Goal: Task Accomplishment & Management: Manage account settings

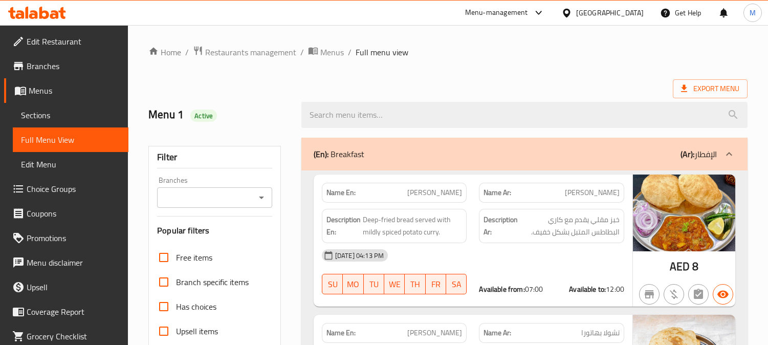
scroll to position [32394, 0]
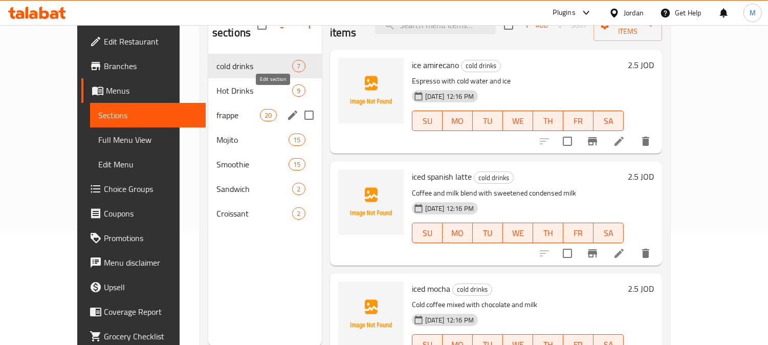
scroll to position [57, 0]
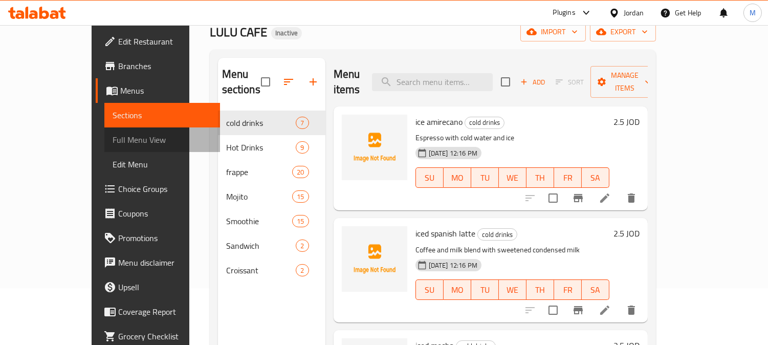
click at [104, 132] on link "Full Menu View" at bounding box center [162, 139] width 116 height 25
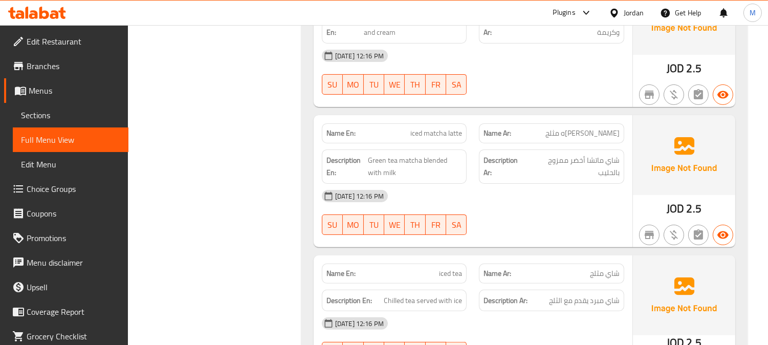
scroll to position [682, 0]
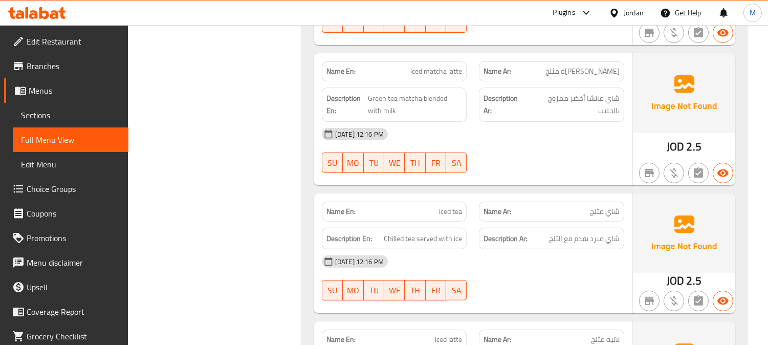
click at [444, 214] on span "iced tea" at bounding box center [450, 211] width 23 height 11
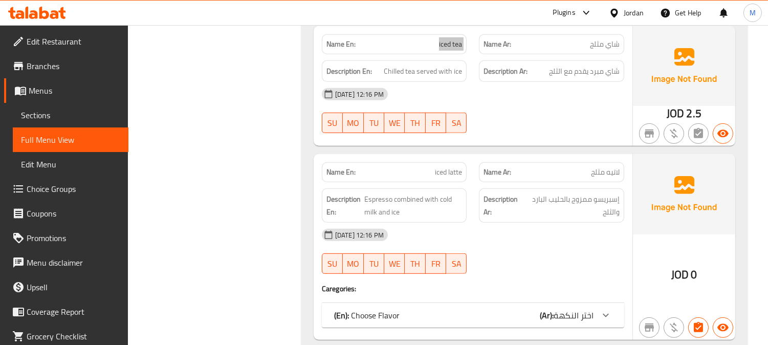
scroll to position [966, 0]
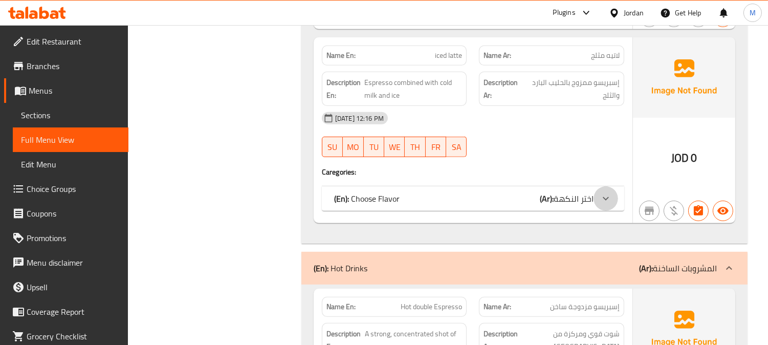
click at [604, 203] on icon at bounding box center [606, 198] width 12 height 12
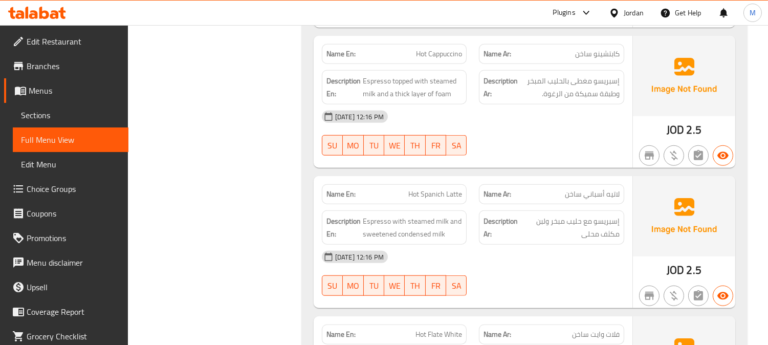
scroll to position [1762, 0]
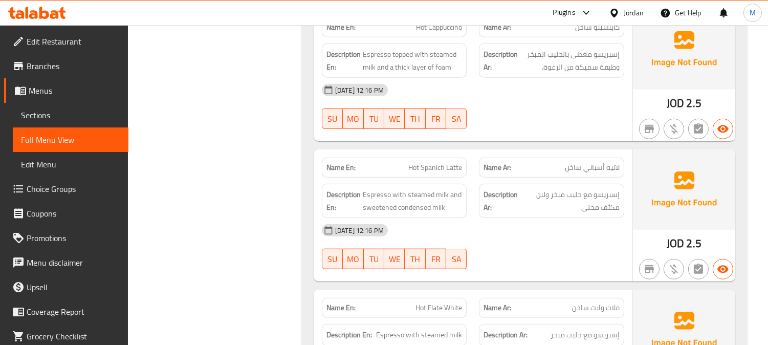
copy span "Hot Spanich Latte"
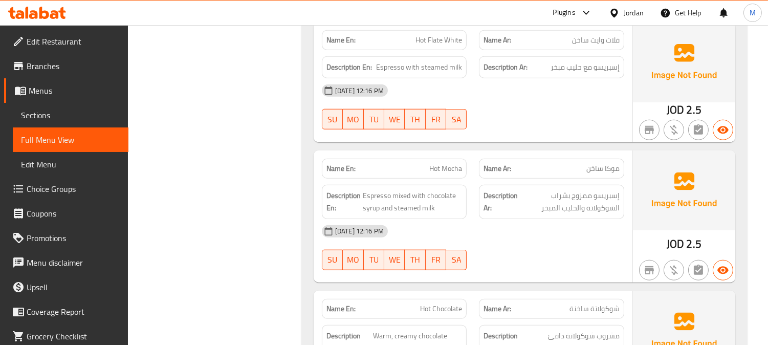
scroll to position [2161, 0]
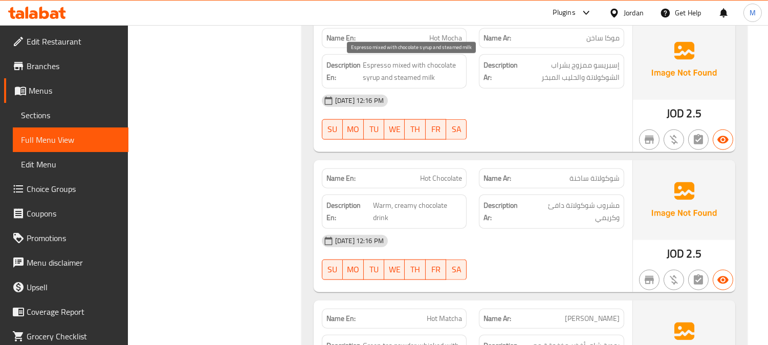
click at [398, 68] on span "Espresso mixed with chocolate syrup and steamed milk" at bounding box center [413, 71] width 100 height 25
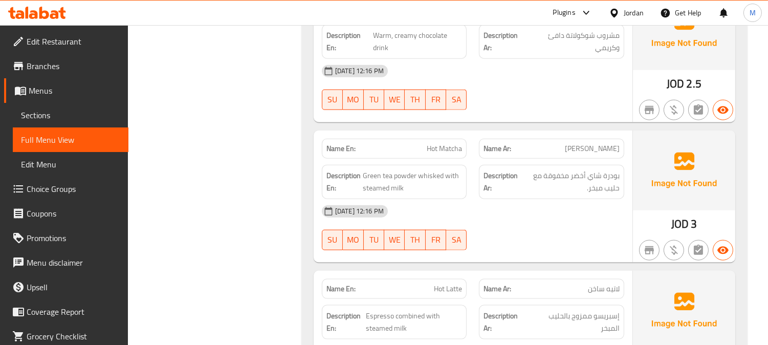
scroll to position [2331, 0]
click at [426, 180] on span "Green tea powder whisked with steamed milk" at bounding box center [413, 181] width 100 height 25
copy span "whisked"
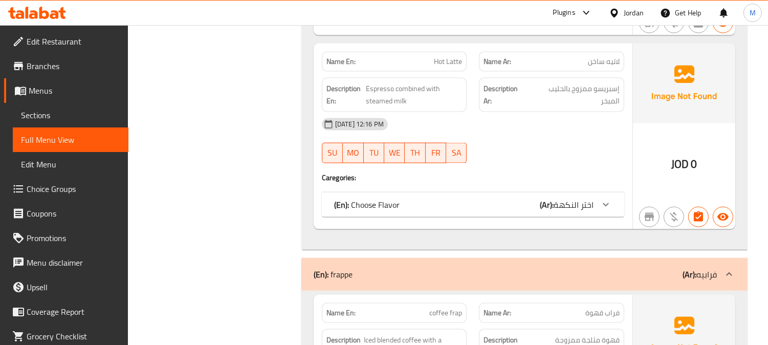
scroll to position [2559, 0]
drag, startPoint x: 615, startPoint y: 211, endPoint x: 397, endPoint y: 212, distance: 217.5
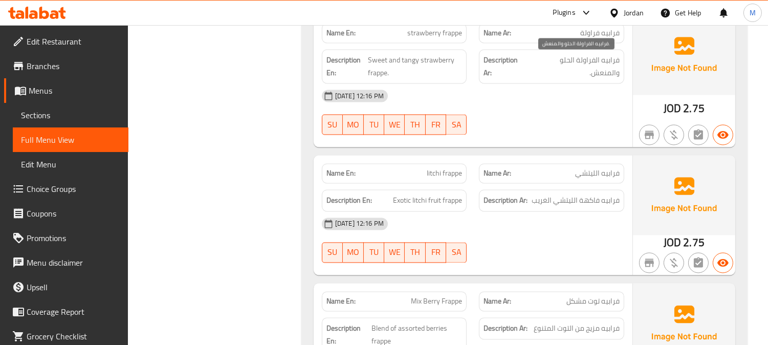
scroll to position [3582, 0]
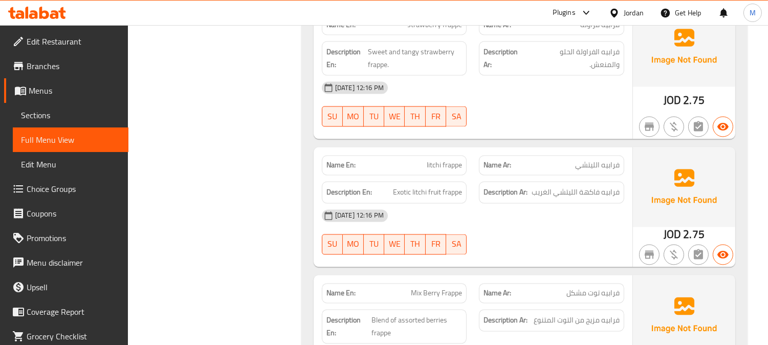
copy span "litchi frappe"
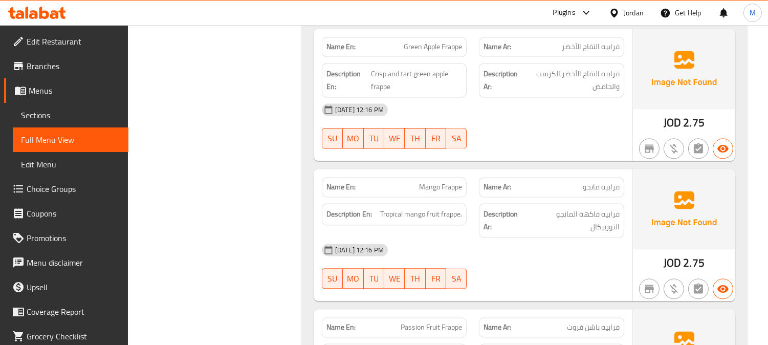
scroll to position [3980, 0]
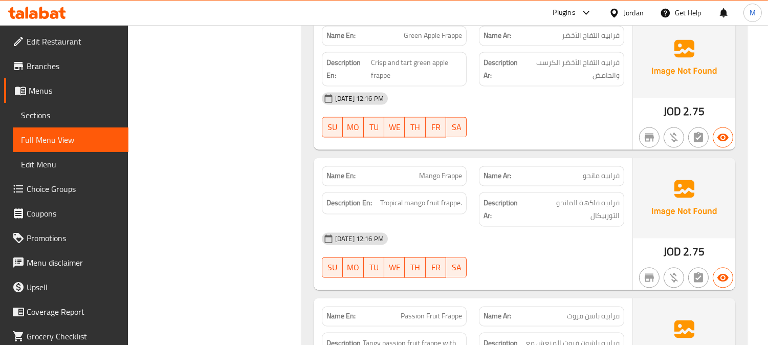
copy span "Mango Frappe"
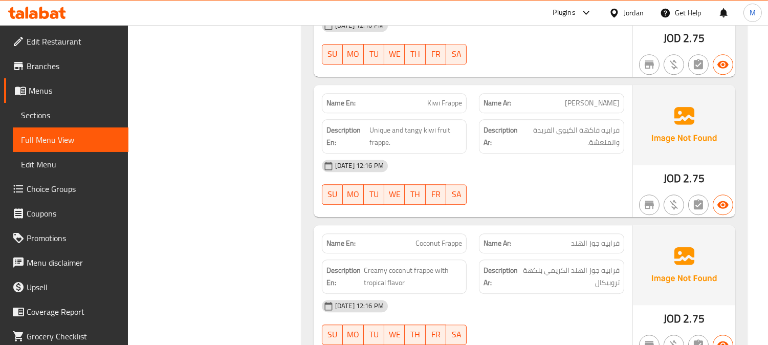
scroll to position [4890, 0]
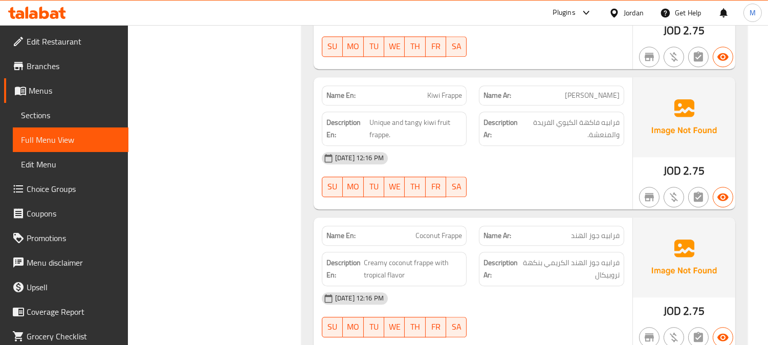
click at [584, 237] on span "فرابيه جوز الهند" at bounding box center [595, 235] width 49 height 11
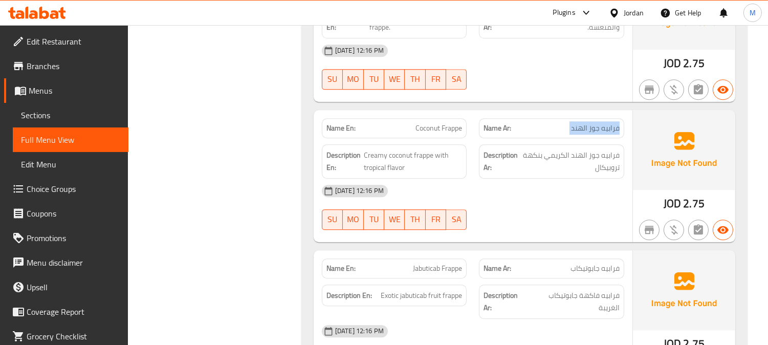
scroll to position [5003, 0]
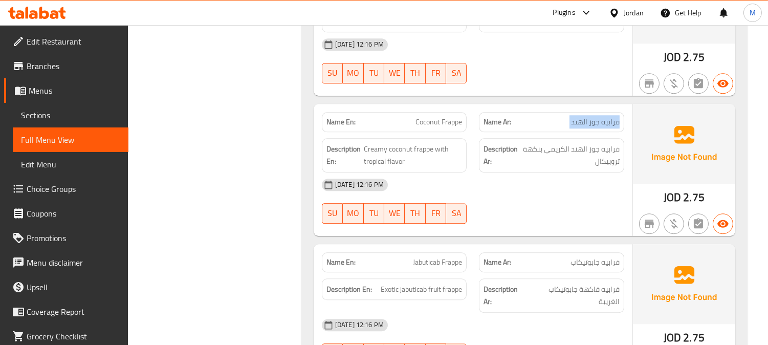
click at [447, 268] on span "Jabuticab Frappe" at bounding box center [437, 262] width 49 height 11
click at [442, 263] on span "Jabuticab Frappe" at bounding box center [437, 262] width 49 height 11
click at [426, 268] on span "Jabuticab Frappe" at bounding box center [437, 262] width 49 height 11
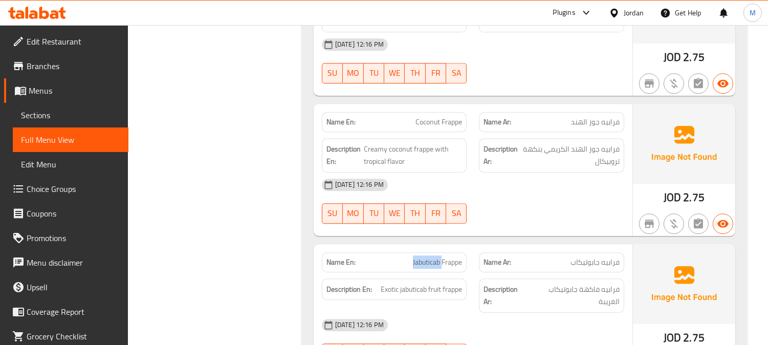
click at [426, 268] on span "Jabuticab Frappe" at bounding box center [437, 262] width 49 height 11
copy span "Jabuticab"
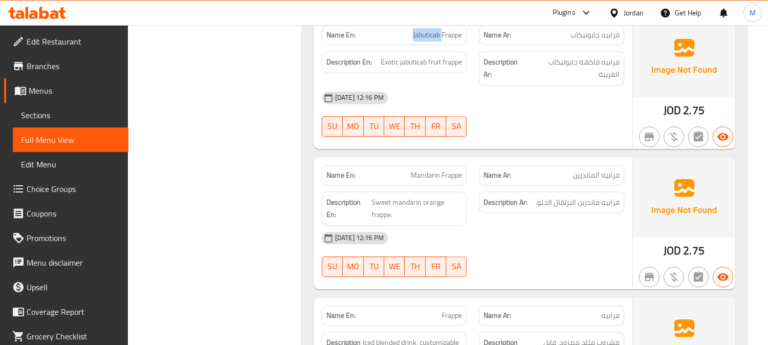
scroll to position [5231, 0]
click at [442, 173] on span "Mandarin Frappe" at bounding box center [436, 174] width 51 height 11
copy span "Mandarin Frappe"
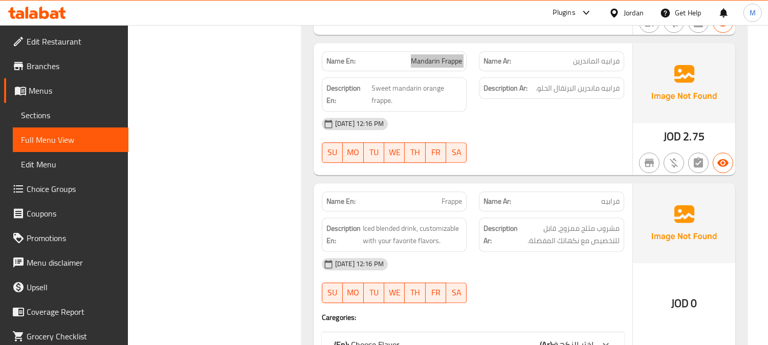
scroll to position [5458, 0]
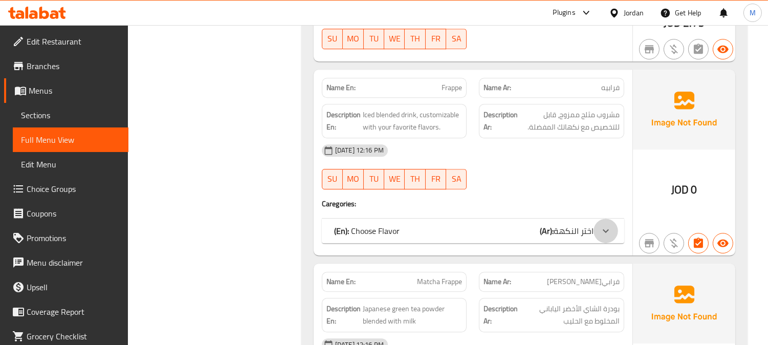
drag, startPoint x: 611, startPoint y: 230, endPoint x: 607, endPoint y: 236, distance: 7.1
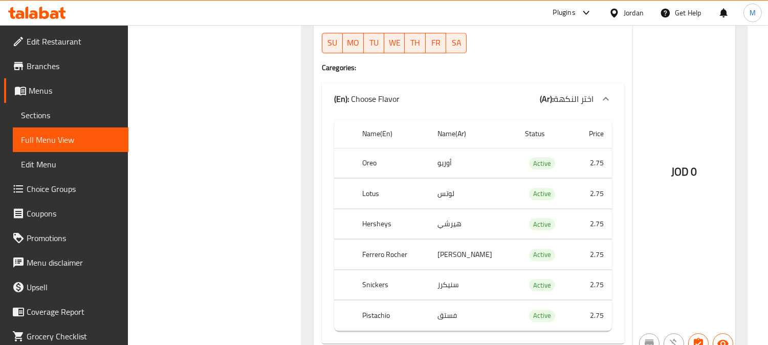
scroll to position [5629, 0]
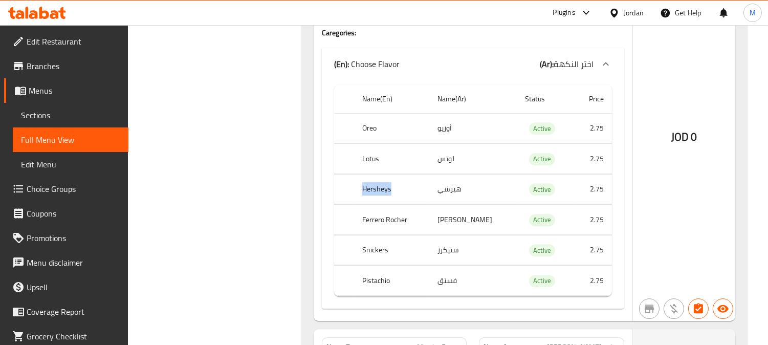
copy th "Hersheys"
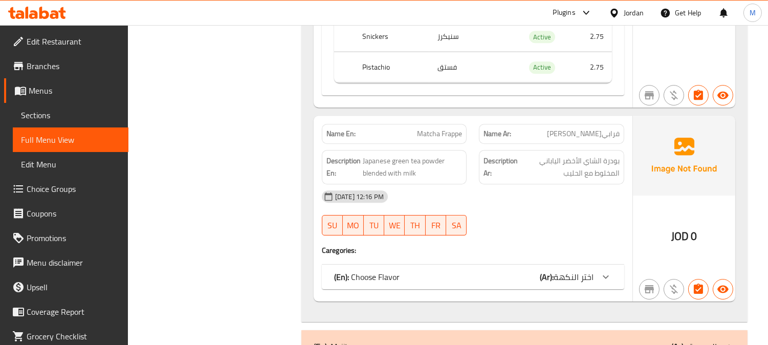
scroll to position [5913, 0]
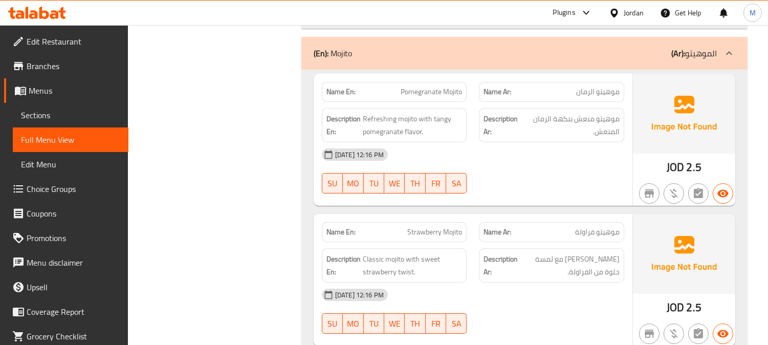
scroll to position [6425, 0]
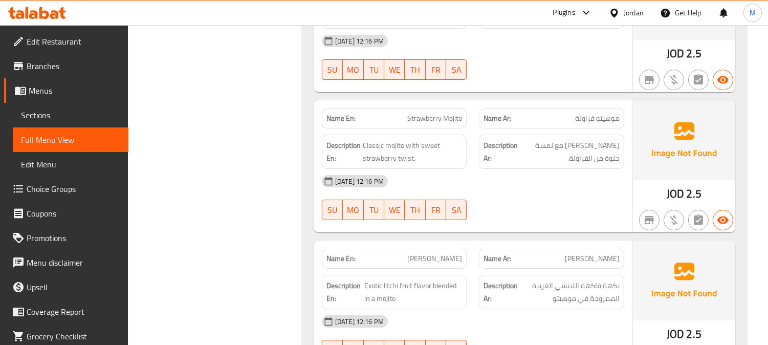
copy span "Strawberry Mojito"
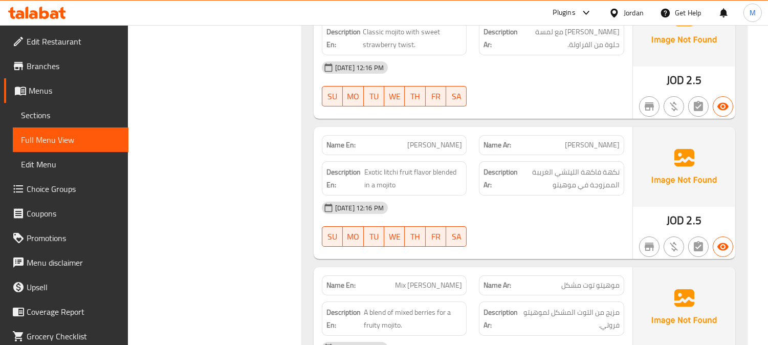
copy span "[PERSON_NAME]"
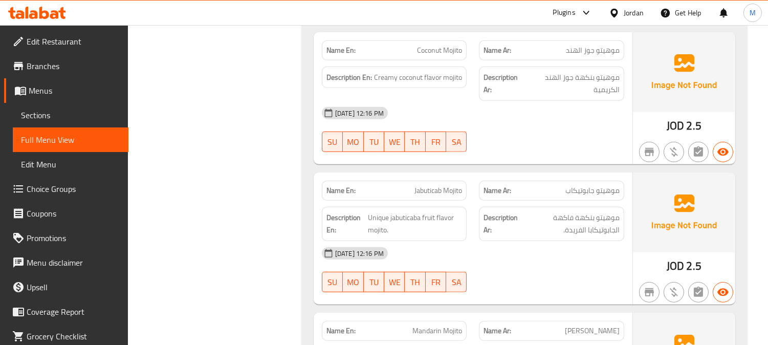
scroll to position [7960, 0]
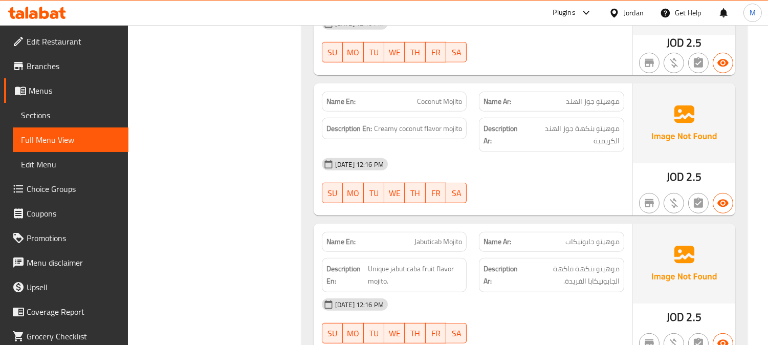
drag, startPoint x: 600, startPoint y: 137, endPoint x: 625, endPoint y: 139, distance: 25.1
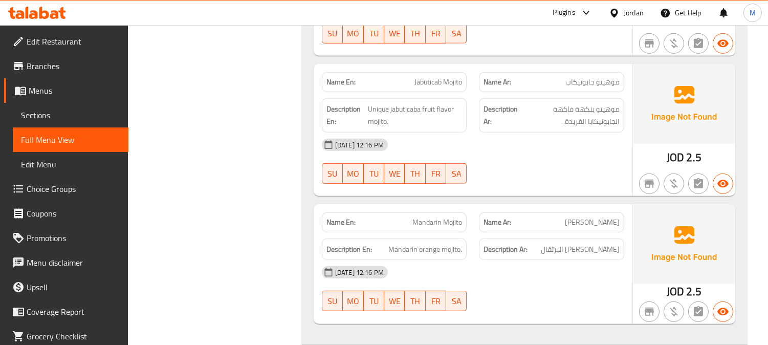
scroll to position [8131, 0]
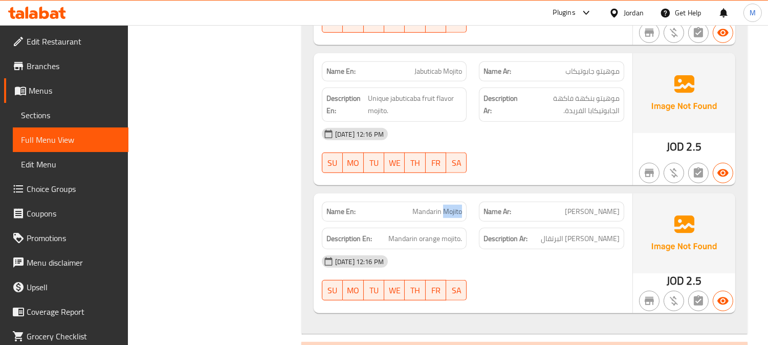
copy span "Mojito"
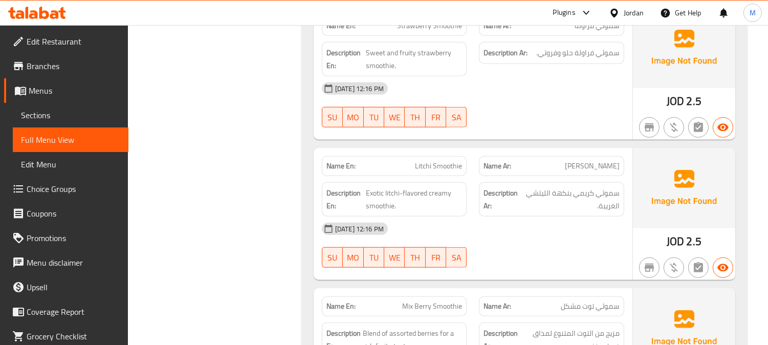
scroll to position [8642, 0]
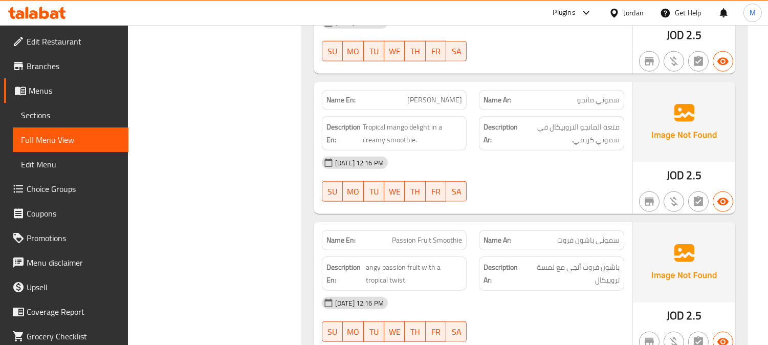
scroll to position [9212, 0]
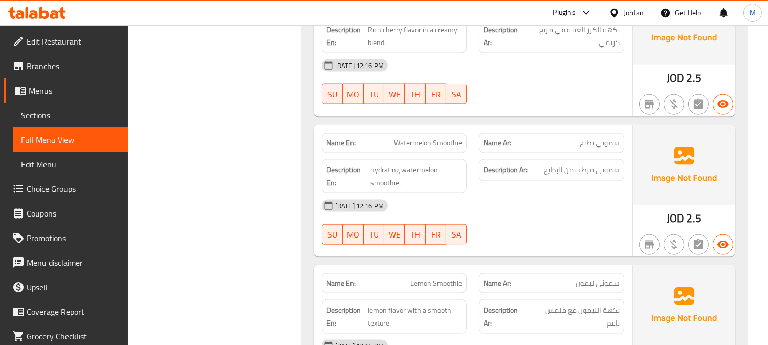
scroll to position [9723, 0]
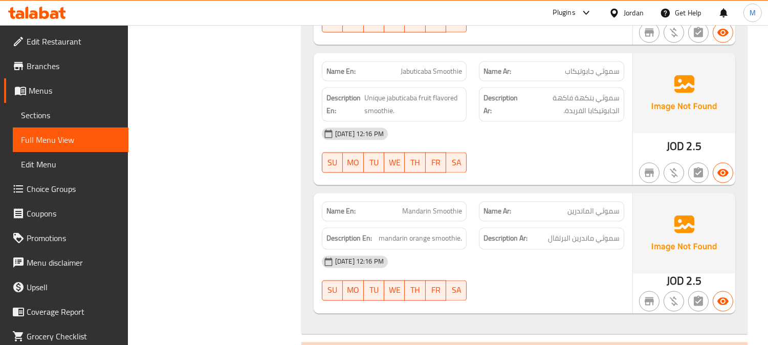
scroll to position [10292, 0]
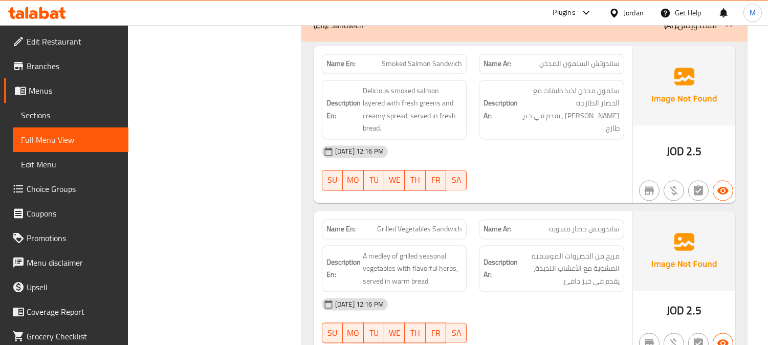
scroll to position [10633, 0]
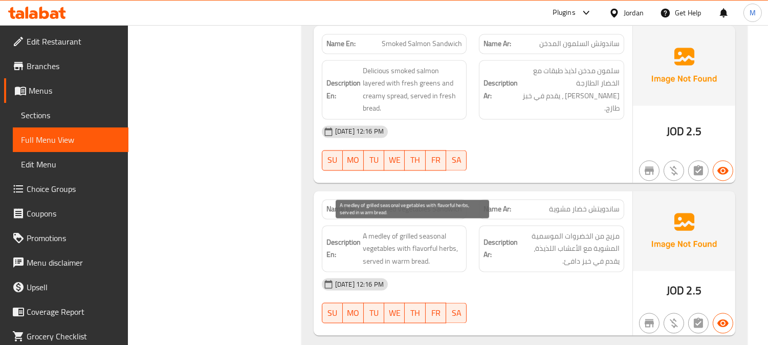
click at [427, 230] on span "A medley of grilled seasonal vegetables with flavorful herbs, served in warm br…" at bounding box center [413, 249] width 100 height 38
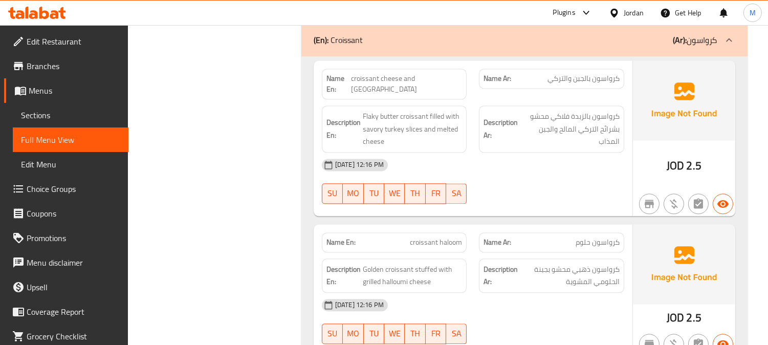
scroll to position [10974, 0]
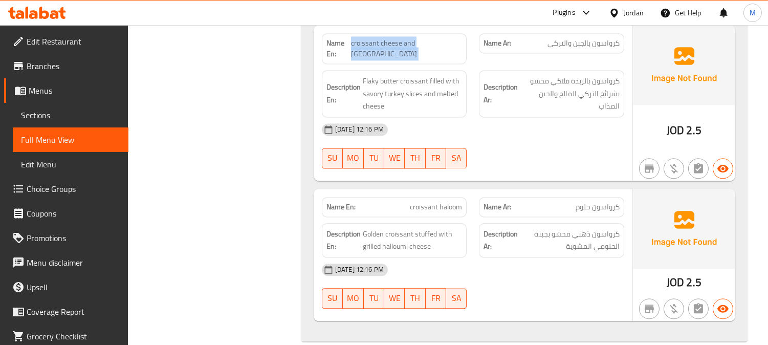
scroll to position [11009, 0]
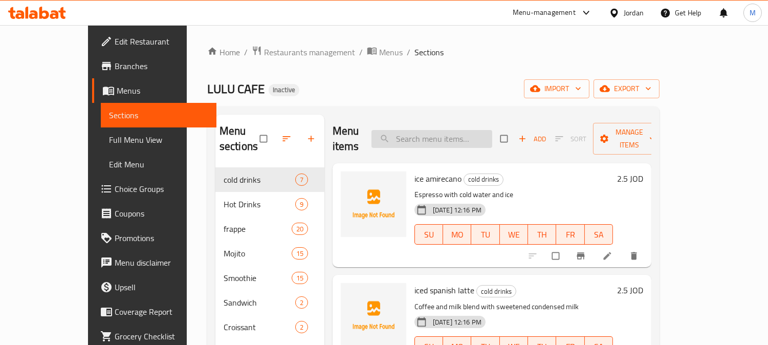
click at [474, 130] on input "search" at bounding box center [432, 139] width 121 height 18
paste input "Hot Spanich Latte"
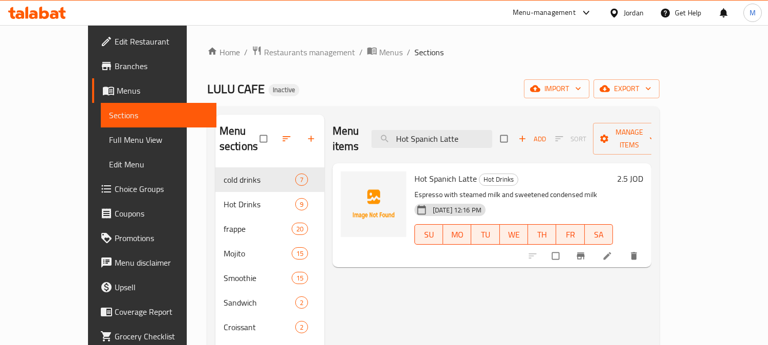
type input "Hot Spanich Latte"
click at [613, 251] on icon at bounding box center [607, 256] width 10 height 10
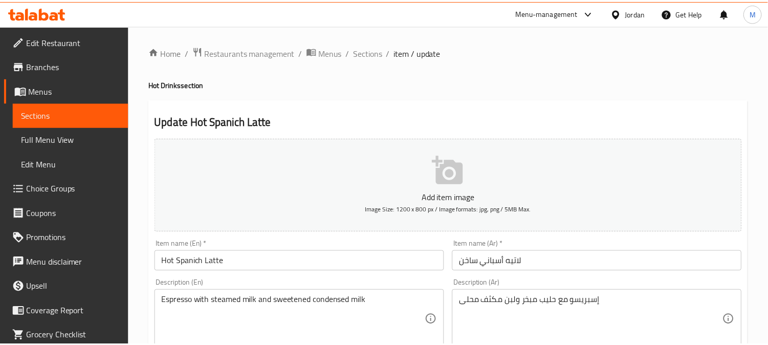
scroll to position [57, 0]
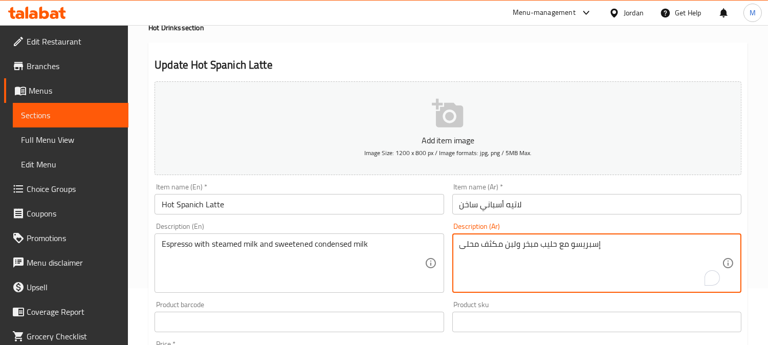
drag, startPoint x: 507, startPoint y: 246, endPoint x: 517, endPoint y: 246, distance: 10.2
type textarea "إسبريسو مع حليب مبخر وحليب مكثف محلى"
click at [538, 203] on input "لاتيه أسباني ساخن" at bounding box center [596, 204] width 289 height 20
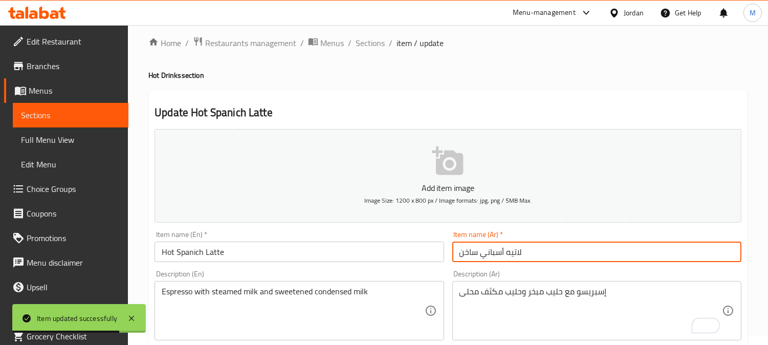
scroll to position [0, 0]
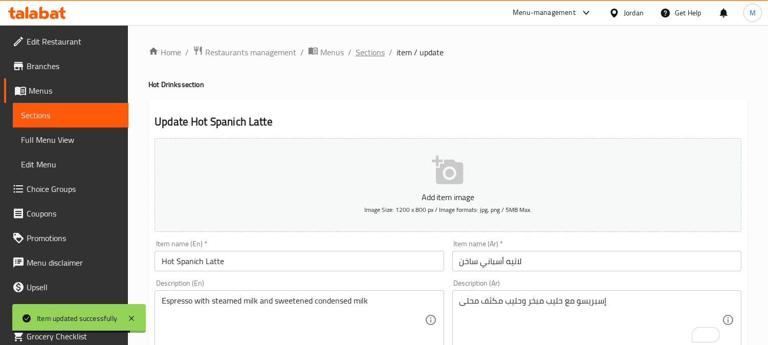
click at [376, 48] on span "Sections" at bounding box center [370, 52] width 29 height 12
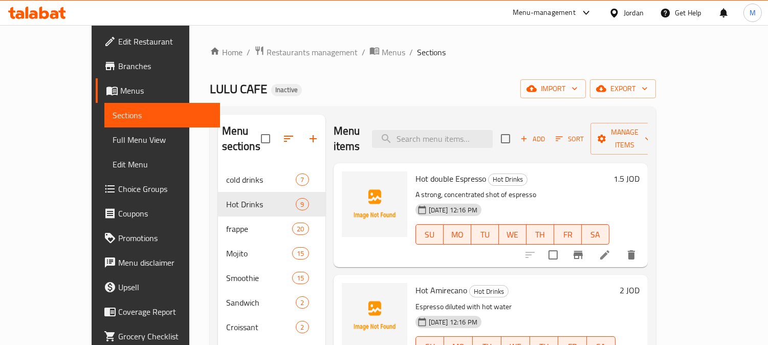
click at [478, 120] on div "Menu items Add Sort Manage items" at bounding box center [491, 139] width 314 height 49
paste input "litchi frappe"
click at [480, 130] on input "litchi frappe" at bounding box center [432, 139] width 121 height 18
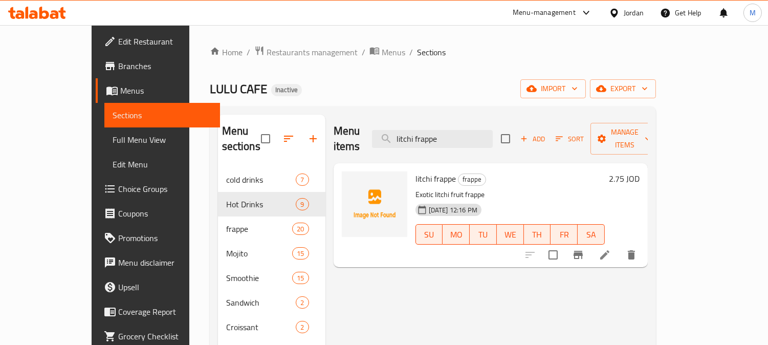
type input "litchi frappe"
click at [611, 249] on icon at bounding box center [605, 255] width 12 height 12
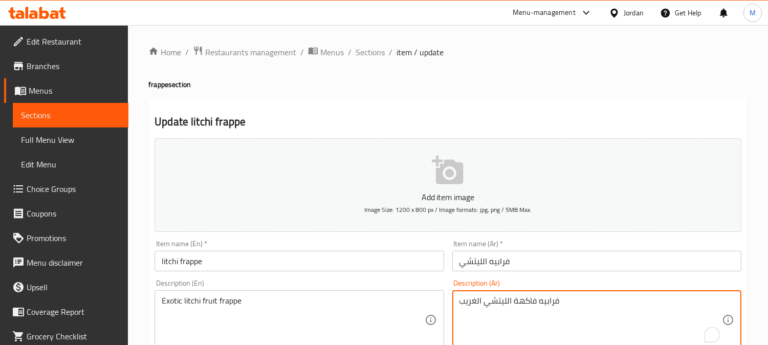
drag, startPoint x: 476, startPoint y: 303, endPoint x: 456, endPoint y: 306, distance: 20.6
type textarea "فرابيه فاكهة الليتشي الاكزوتيك"
click at [540, 261] on input "فرابيه الليتشي" at bounding box center [596, 261] width 289 height 20
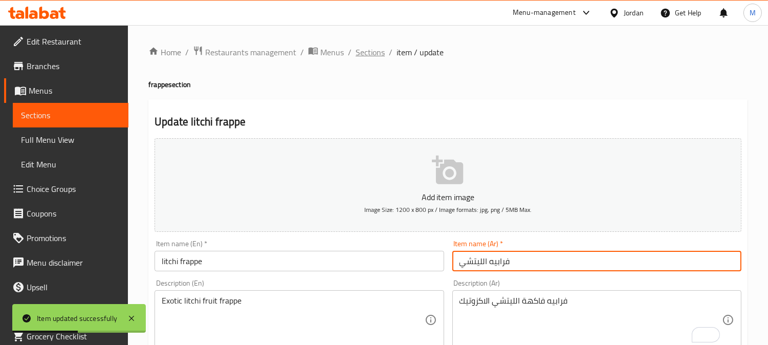
click at [367, 48] on span "Sections" at bounding box center [370, 52] width 29 height 12
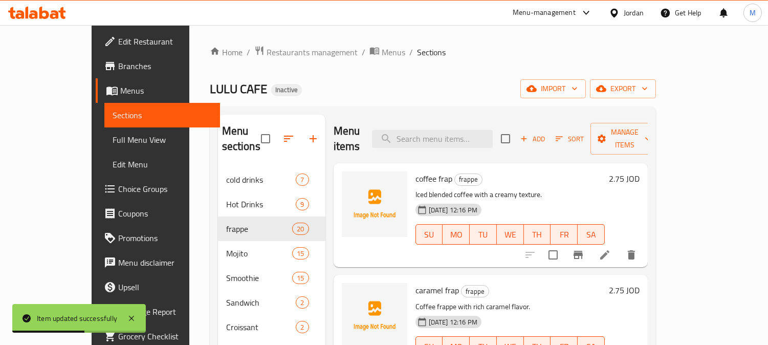
paste input "litchi frappe"
click at [457, 130] on input "search" at bounding box center [432, 139] width 121 height 18
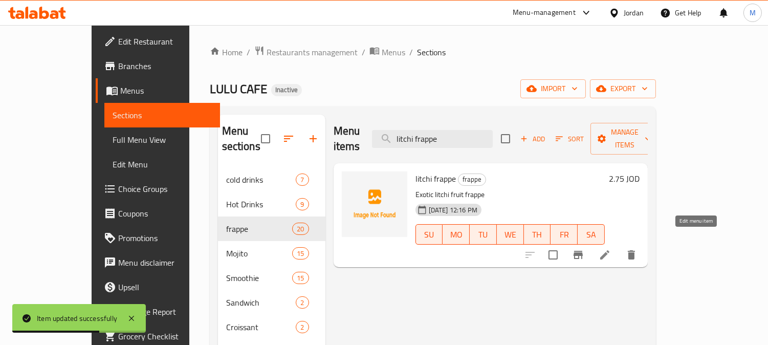
type input "litchi frappe"
click at [611, 249] on icon at bounding box center [605, 255] width 12 height 12
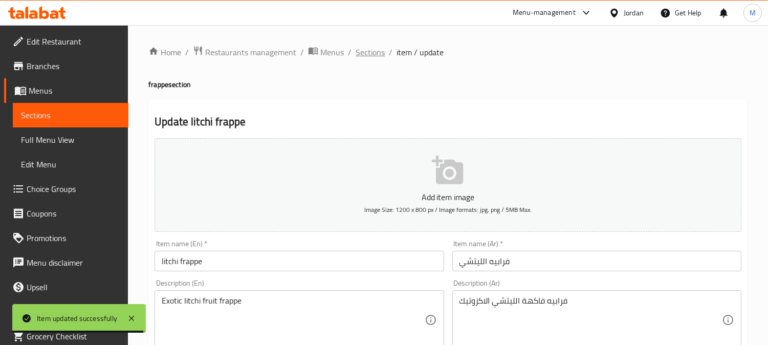
click at [371, 48] on span "Sections" at bounding box center [370, 52] width 29 height 12
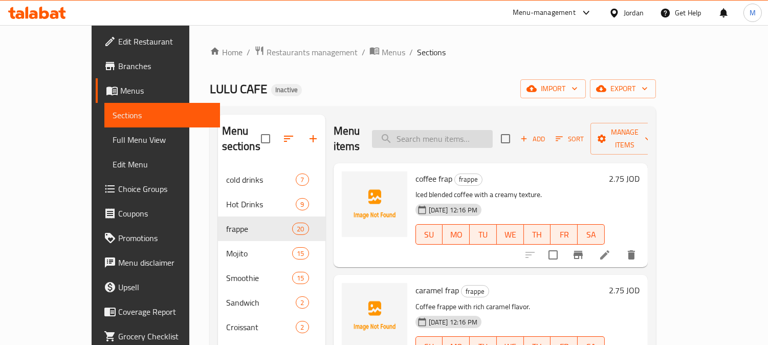
paste input "litchi frappe"
type input "litchi frappe"
click at [472, 132] on input "litchi frappe" at bounding box center [432, 139] width 121 height 18
click at [463, 137] on input "search" at bounding box center [432, 139] width 121 height 18
paste input "Mango Frappe"
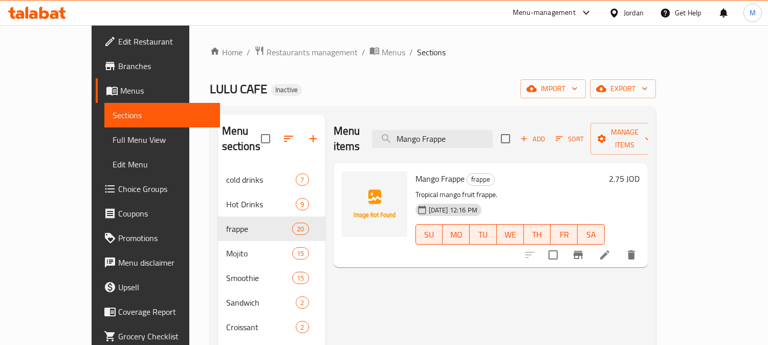
type input "Mango Frappe"
drag, startPoint x: 694, startPoint y: 248, endPoint x: 700, endPoint y: 246, distance: 6.5
click at [611, 249] on icon at bounding box center [605, 255] width 12 height 12
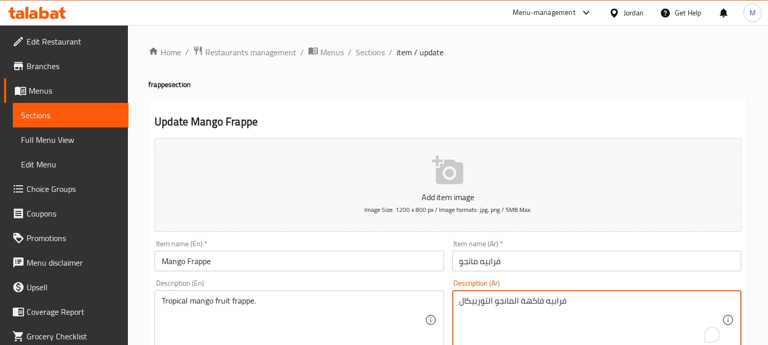
click at [483, 300] on textarea "فرابيه فاكهة المانجو التوربيكال" at bounding box center [591, 320] width 263 height 49
click at [477, 305] on textarea "فرابيه فاكهة المانجو التربيكال" at bounding box center [591, 320] width 263 height 49
type textarea "فرابيه فاكهة المانجو التروبيكال"
click at [534, 258] on input "فرابيه مانجو" at bounding box center [596, 261] width 289 height 20
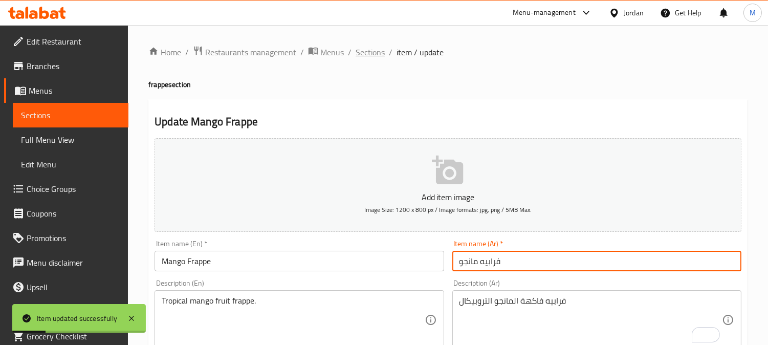
click at [361, 53] on span "Sections" at bounding box center [370, 52] width 29 height 12
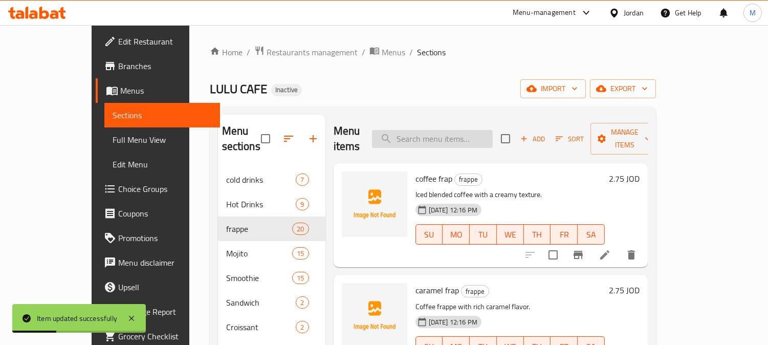
paste input "Jabuticab"
click at [461, 130] on input "search" at bounding box center [432, 139] width 121 height 18
type input "Jabuticab"
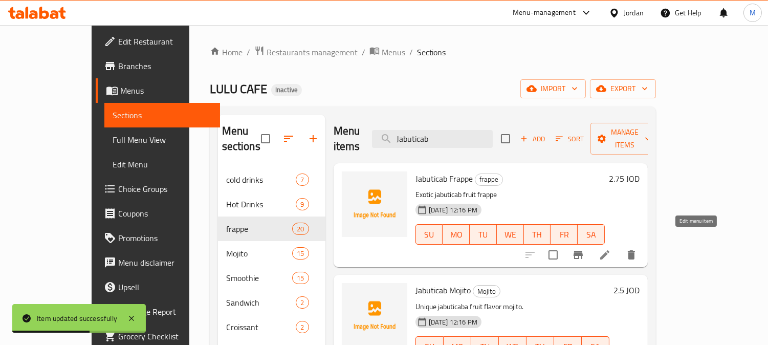
click at [611, 249] on icon at bounding box center [605, 255] width 12 height 12
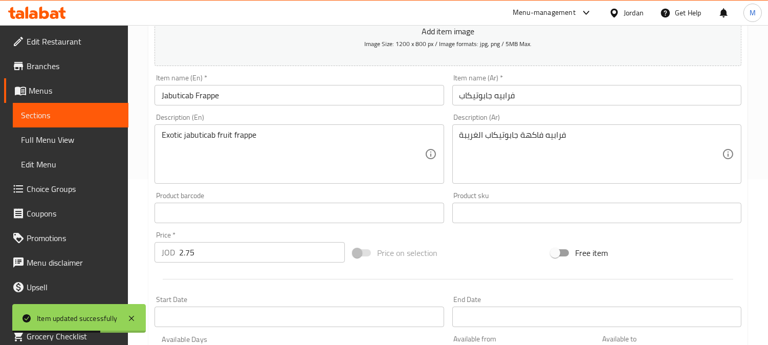
scroll to position [170, 0]
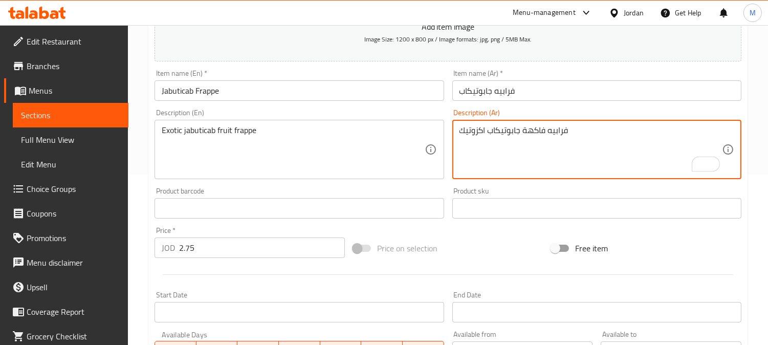
type textarea "فرابيه فاكهة جابوتيكاب اكزوتيك"
click at [528, 92] on input "فرابيه جابوتيكاب" at bounding box center [596, 90] width 289 height 20
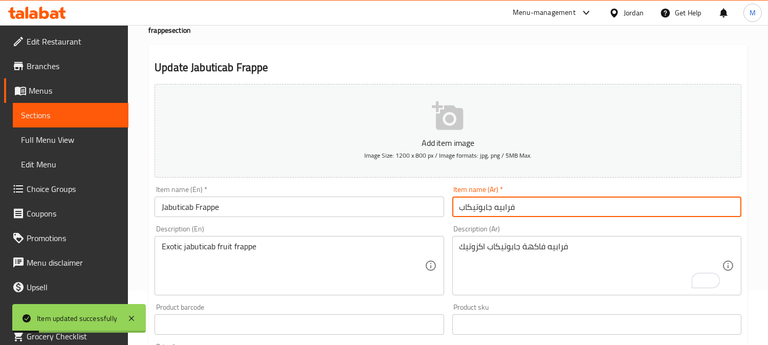
scroll to position [0, 0]
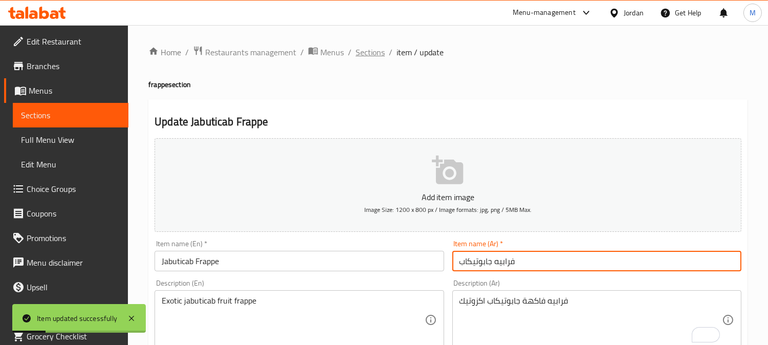
click at [363, 49] on span "Sections" at bounding box center [370, 52] width 29 height 12
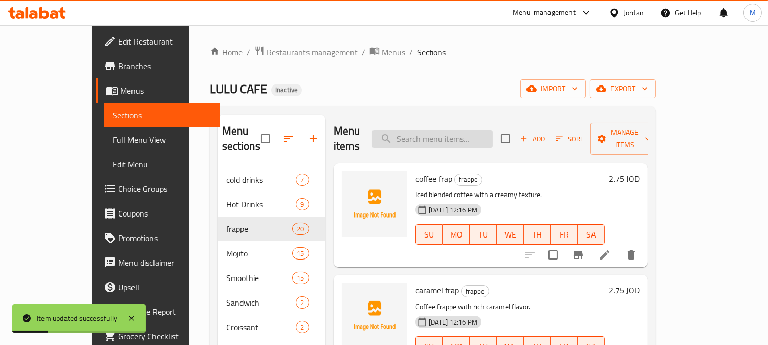
paste input "Mandarin Frappe"
click at [473, 130] on input "search" at bounding box center [432, 139] width 121 height 18
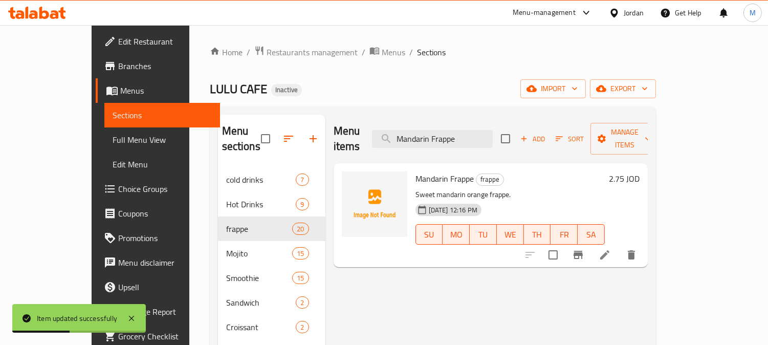
type input "Mandarin Frappe"
click at [435, 188] on p "Sweet mandarin orange frappe." at bounding box center [510, 194] width 189 height 13
copy p "mandarin"
click at [619, 246] on li at bounding box center [605, 255] width 29 height 18
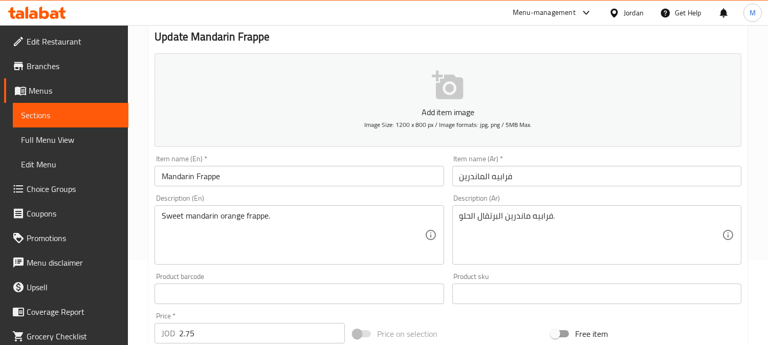
scroll to position [170, 0]
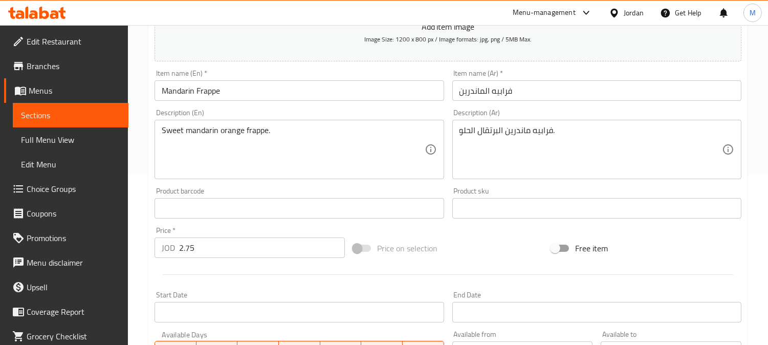
click at [499, 129] on textarea "فرابيه ماندرين البرتقال الحلو." at bounding box center [591, 149] width 263 height 49
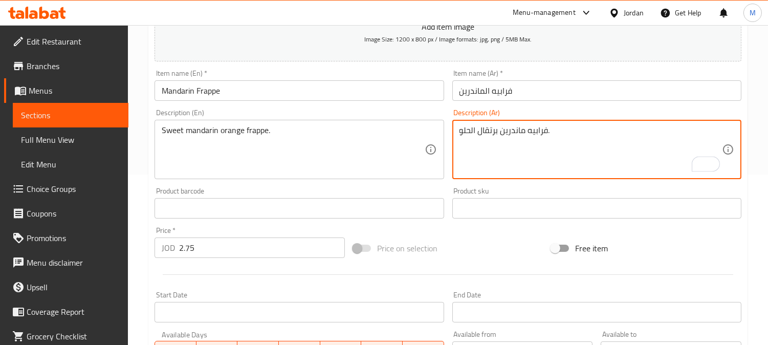
click at [478, 133] on textarea "فرابيه ماندرين برتقال الحلو." at bounding box center [591, 149] width 263 height 49
click at [520, 101] on div "Item name (Ar)   * فرابيه الماندرين Item name (Ar) *" at bounding box center [596, 85] width 297 height 39
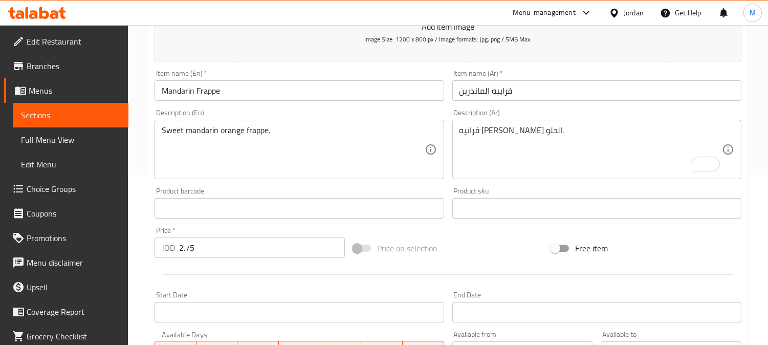
click at [534, 89] on input "فرابيه الماندرين" at bounding box center [596, 90] width 289 height 20
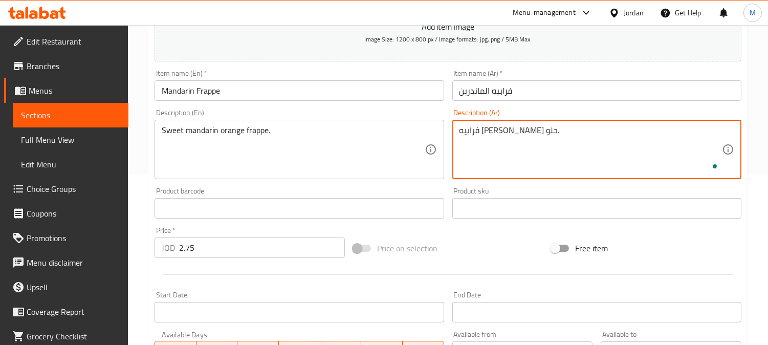
type textarea "فرابيه [PERSON_NAME] حلو."
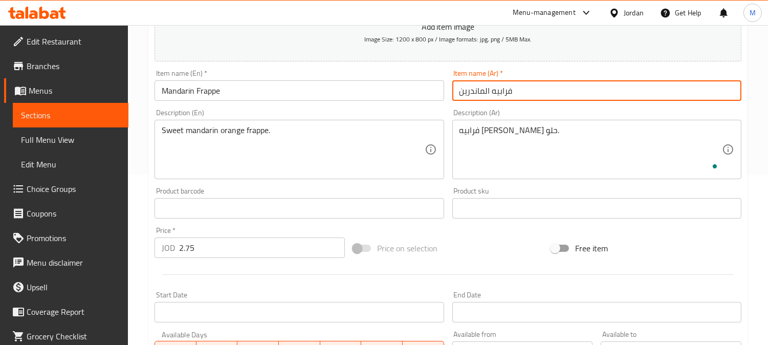
click at [559, 85] on input "فرابيه الماندرين" at bounding box center [596, 90] width 289 height 20
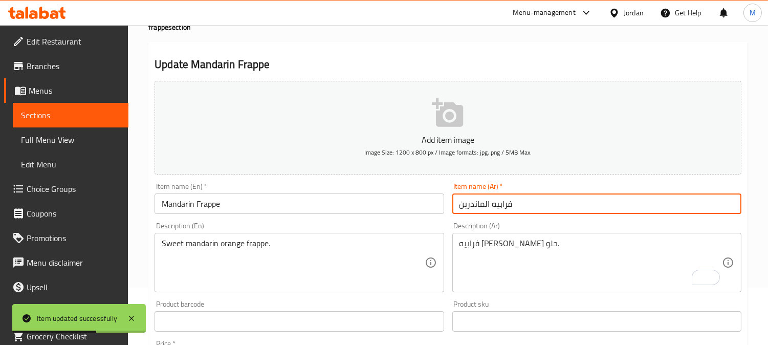
scroll to position [0, 0]
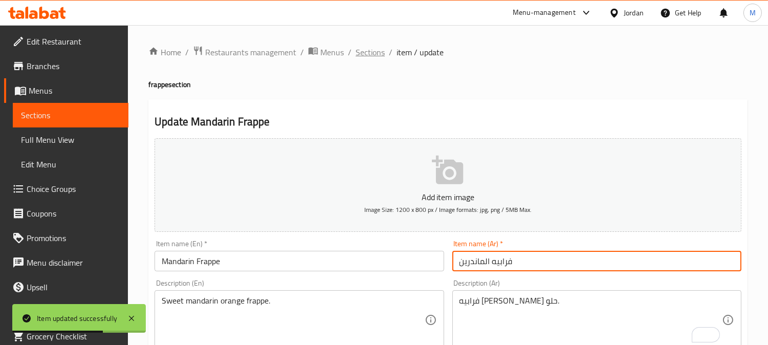
click at [375, 54] on span "Sections" at bounding box center [370, 52] width 29 height 12
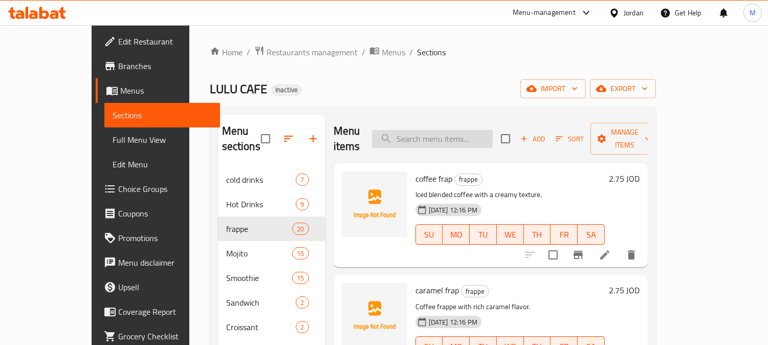
click at [475, 130] on input "search" at bounding box center [432, 139] width 121 height 18
paste input "Strawberry Mojito"
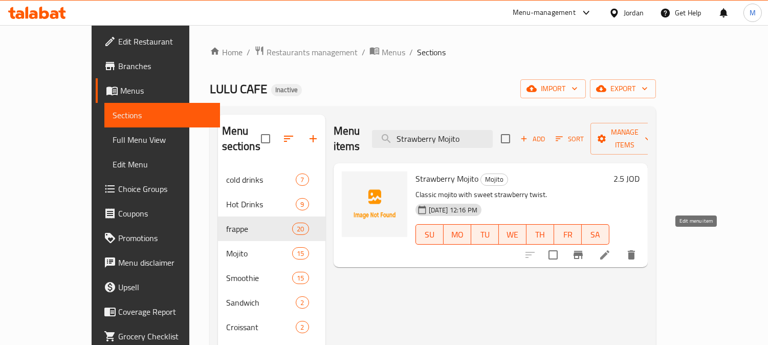
type input "Strawberry Mojito"
click at [609, 250] on icon at bounding box center [604, 254] width 9 height 9
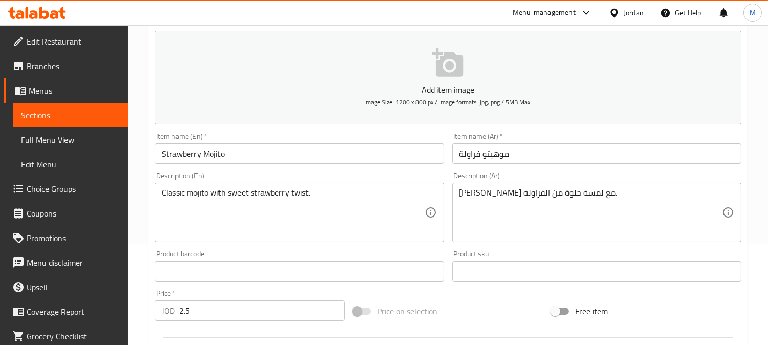
scroll to position [170, 0]
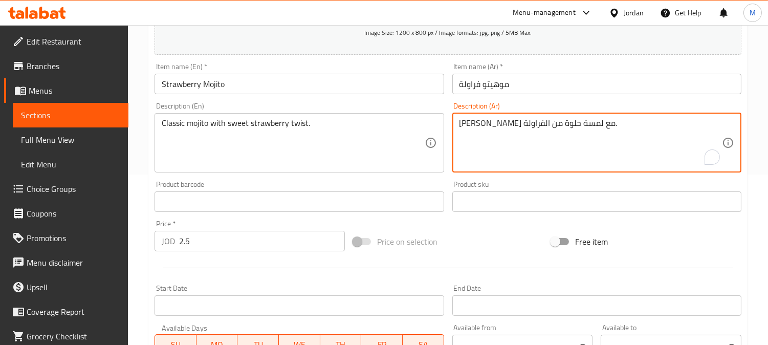
drag, startPoint x: 536, startPoint y: 122, endPoint x: 527, endPoint y: 124, distance: 9.4
click at [528, 125] on textarea "موهيتو كلاسيكي مع لمسة حلوة من الفراولة." at bounding box center [591, 142] width 263 height 49
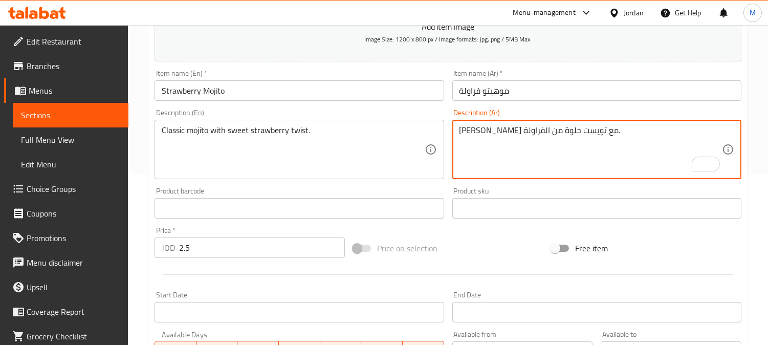
drag, startPoint x: 482, startPoint y: 130, endPoint x: 452, endPoint y: 133, distance: 29.8
click at [452, 133] on div "موهيتو كلاسيكي مع تويست حلوة من الفراولة. Description (Ar)" at bounding box center [596, 149] width 289 height 59
click at [489, 128] on textarea "موهيتو كلاسيكي مع تويست حلوة من ." at bounding box center [591, 149] width 263 height 49
paste textarea "فراولة"
click at [472, 137] on textarea "موهيتو كلاسيكي مع تويست فراولة حلوة من ." at bounding box center [591, 149] width 263 height 49
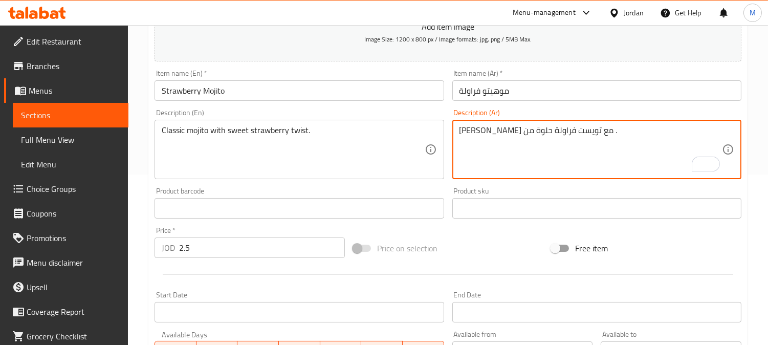
drag, startPoint x: 472, startPoint y: 133, endPoint x: 451, endPoint y: 133, distance: 21.0
click at [451, 133] on div "Description (Ar) موهيتو كلاسيكي مع تويست فراولة حلوة من . Description (Ar)" at bounding box center [596, 144] width 297 height 78
type textarea "موهيتو كلاسيكي مع تويست فراولة حلوة ."
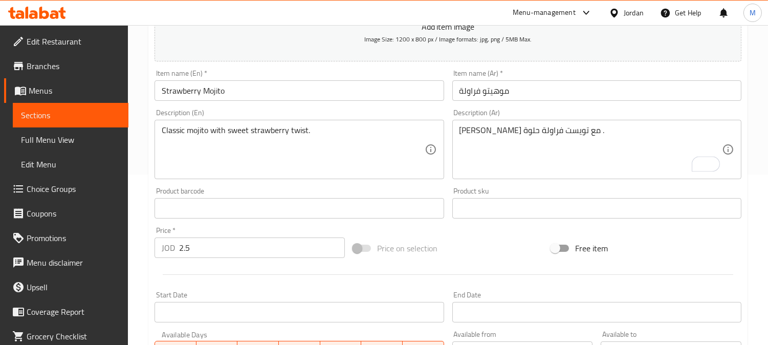
click at [539, 80] on div "Item name (Ar)   * موهيتو فراولة Item name (Ar) *" at bounding box center [596, 85] width 289 height 31
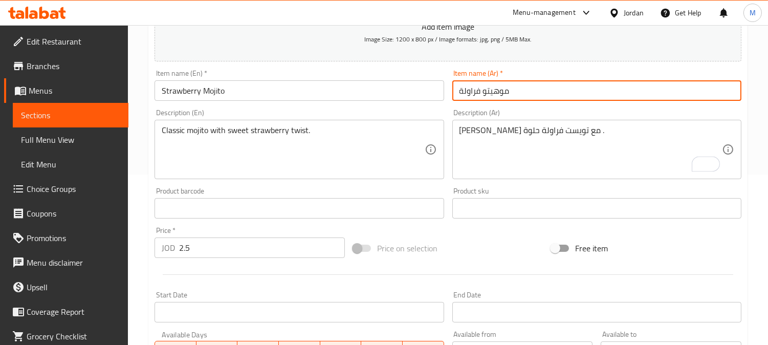
click at [545, 88] on input "موهيتو فراولة" at bounding box center [596, 90] width 289 height 20
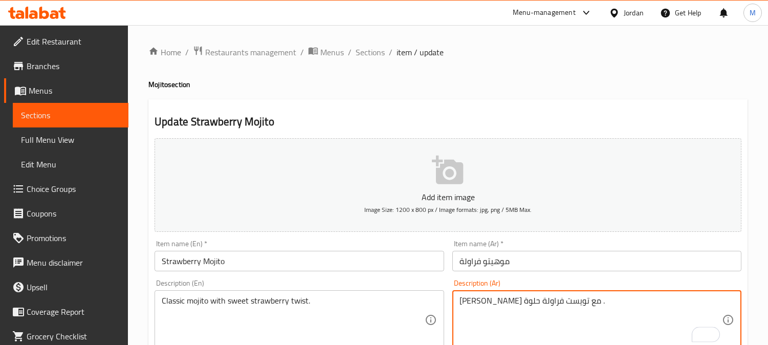
scroll to position [170, 0]
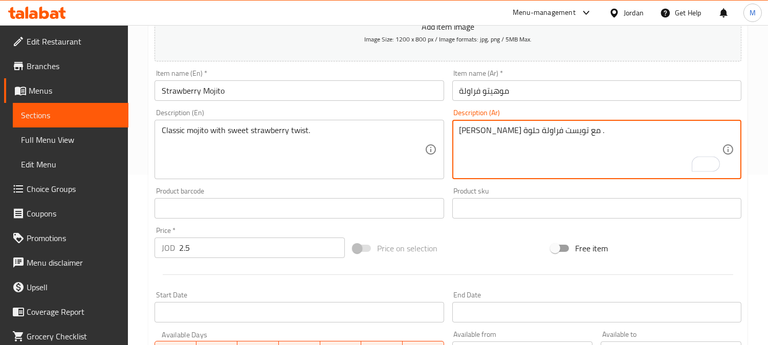
drag, startPoint x: 462, startPoint y: 130, endPoint x: 456, endPoint y: 130, distance: 5.6
click at [456, 130] on div "[PERSON_NAME] مع تويست فراولة حلوة . Description (Ar)" at bounding box center [596, 149] width 289 height 59
type textarea "[PERSON_NAME] مع [PERSON_NAME] ."
click at [519, 91] on input "موهيتو فراولة" at bounding box center [596, 90] width 289 height 20
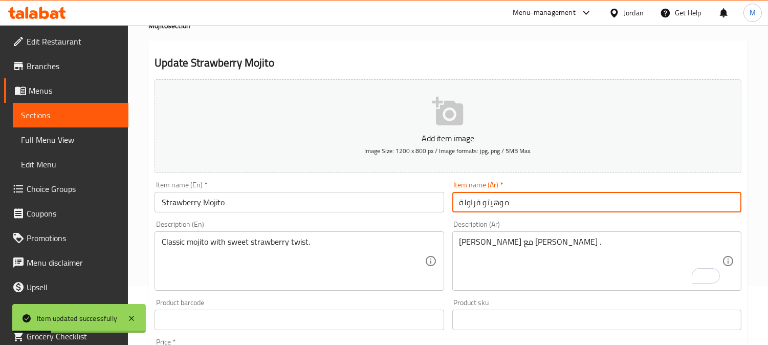
scroll to position [0, 0]
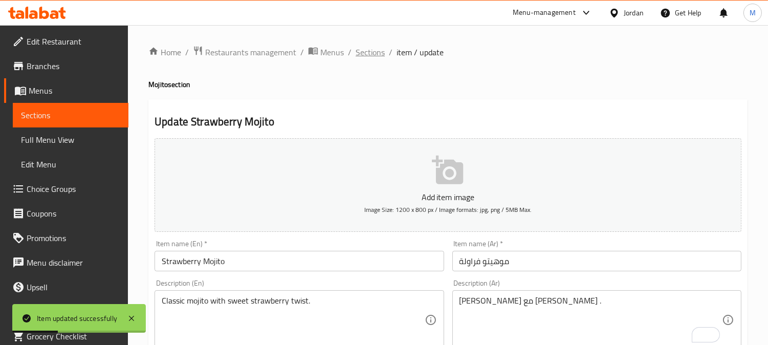
click at [369, 53] on span "Sections" at bounding box center [370, 52] width 29 height 12
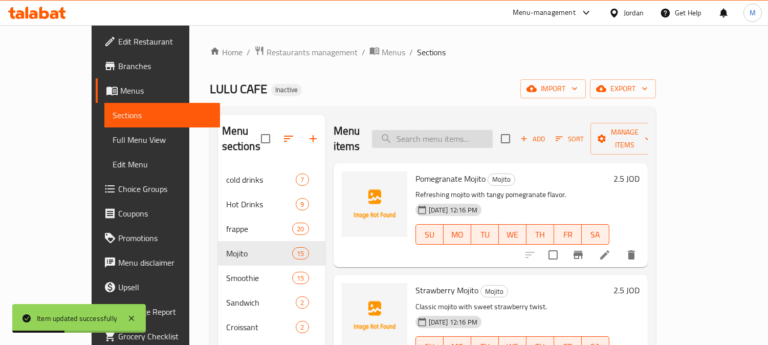
paste input "Litchi Mojito"
click at [476, 130] on input "search" at bounding box center [432, 139] width 121 height 18
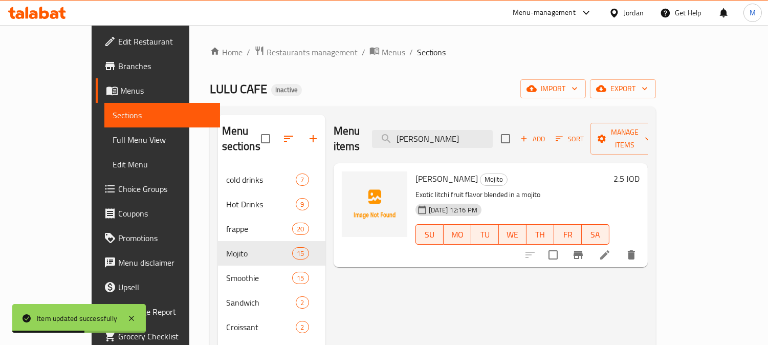
type input "Litchi Mojito"
click at [619, 246] on li at bounding box center [605, 255] width 29 height 18
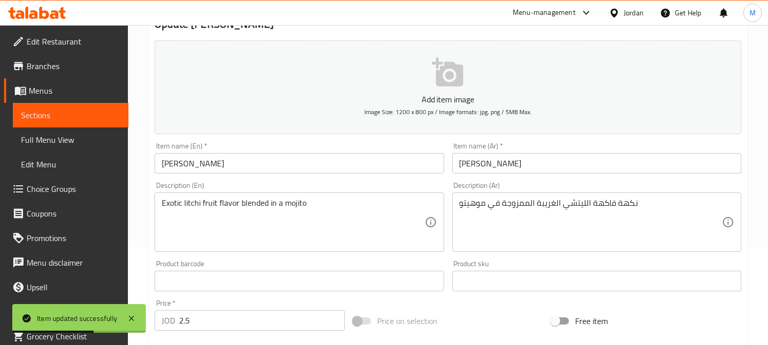
scroll to position [170, 0]
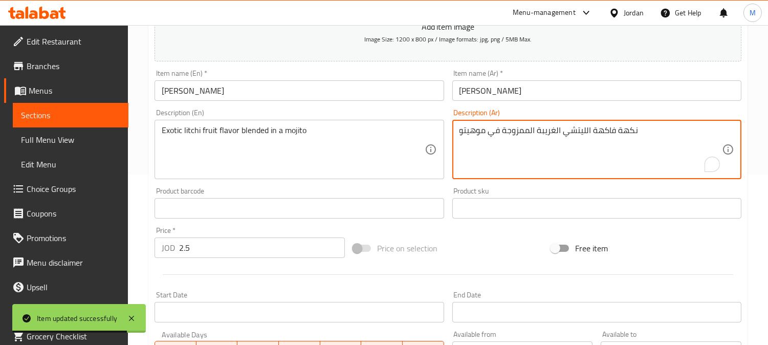
drag, startPoint x: 553, startPoint y: 130, endPoint x: 533, endPoint y: 132, distance: 20.1
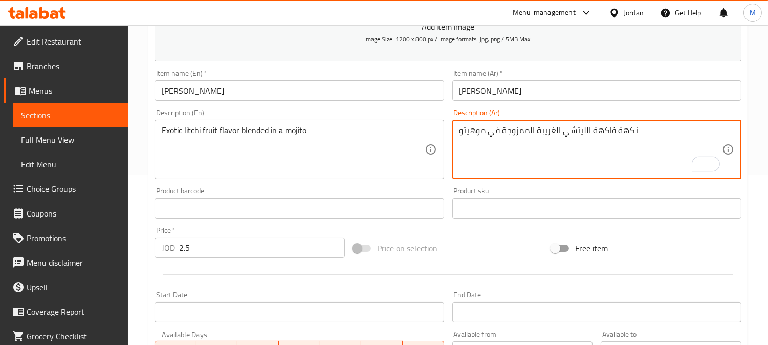
click at [546, 131] on textarea "نكهة فاكهة الليتشي الغريبة الممزوجة في موهيتو" at bounding box center [591, 149] width 263 height 49
drag, startPoint x: 553, startPoint y: 131, endPoint x: 537, endPoint y: 131, distance: 15.9
click at [537, 131] on textarea "نكهة فاكهة الليتشي الغريبة الممزوجة في موهيتو" at bounding box center [591, 149] width 263 height 49
type textarea "نكهة فاكهة الليتشي الاكزوتيك الممزوجة في موهيتو"
click at [586, 102] on div "Item name (Ar)   * موهيتو ليتشي Item name (Ar) *" at bounding box center [596, 85] width 297 height 39
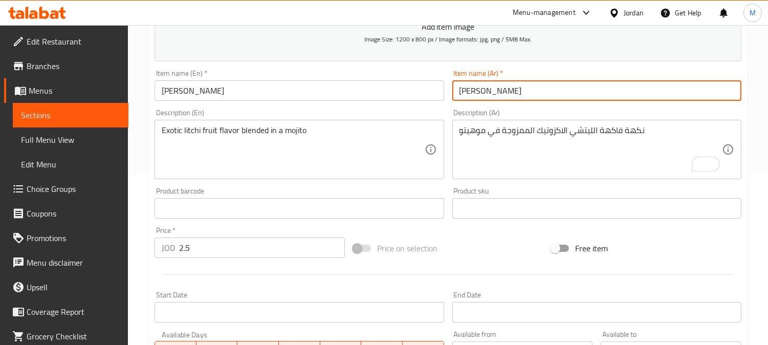
click at [581, 96] on input "موهيتو ليتشي" at bounding box center [596, 90] width 289 height 20
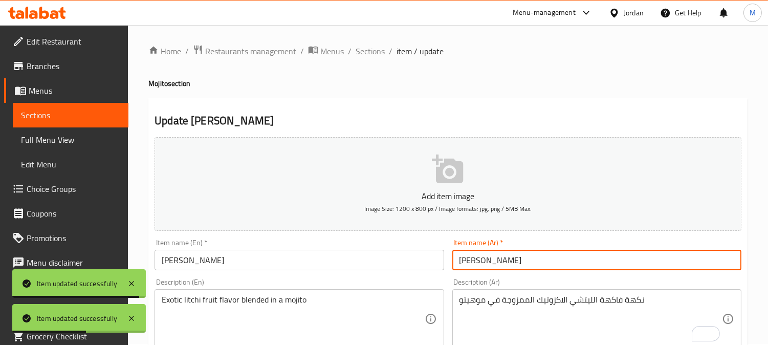
scroll to position [0, 0]
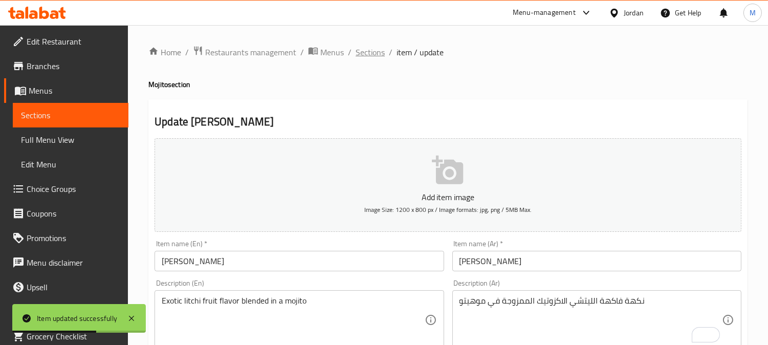
click at [373, 57] on span "Sections" at bounding box center [370, 52] width 29 height 12
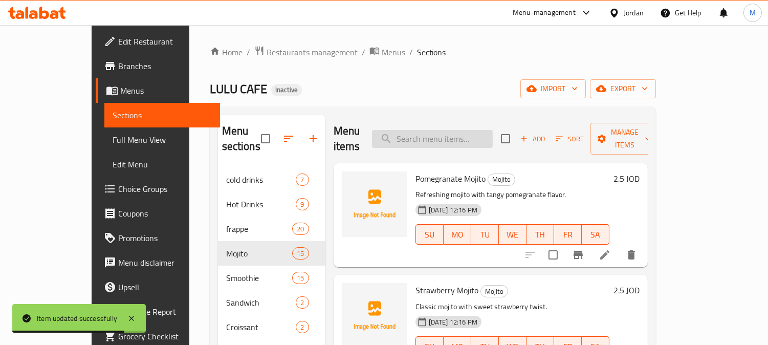
paste input "Mandarin Mojito"
click at [472, 130] on input "Mandarin Mojito" at bounding box center [432, 139] width 121 height 18
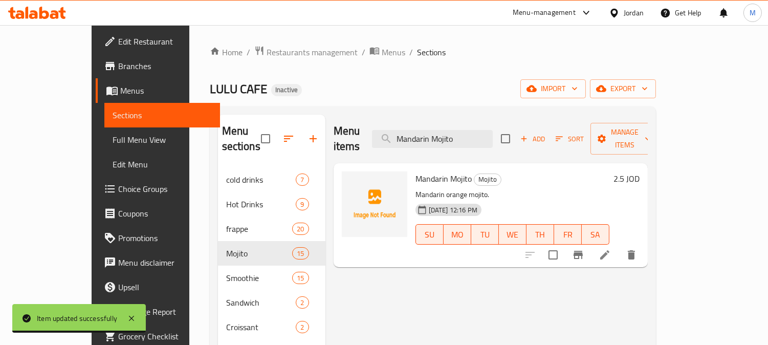
type input "Mandarin Mojito"
click at [611, 249] on icon at bounding box center [605, 255] width 12 height 12
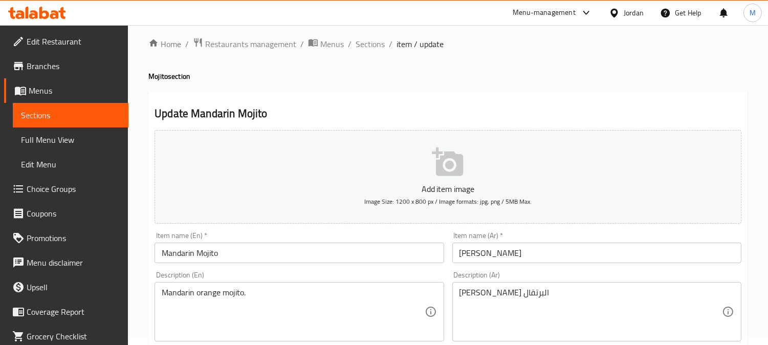
scroll to position [57, 0]
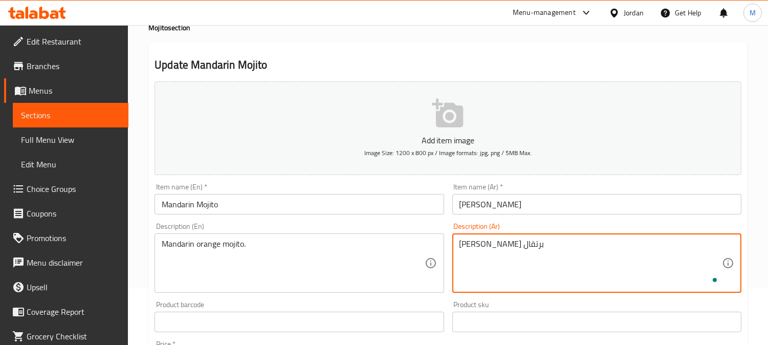
click at [570, 248] on textarea "موهيتو ماندرين برتقال" at bounding box center [591, 263] width 263 height 49
type textarea "موهيتو ماندرين برتقالى"
click at [560, 199] on input "موهيتو ماندرين" at bounding box center [596, 204] width 289 height 20
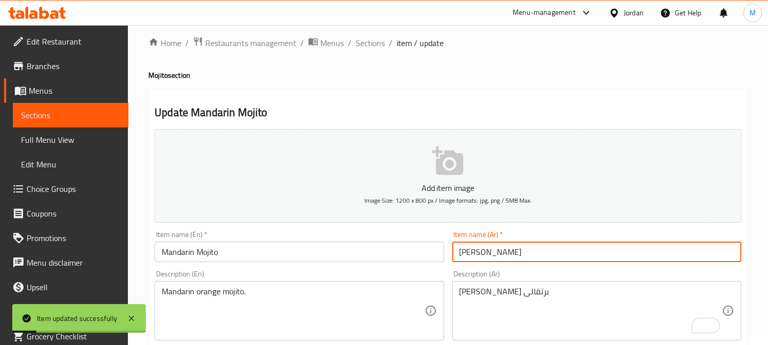
scroll to position [0, 0]
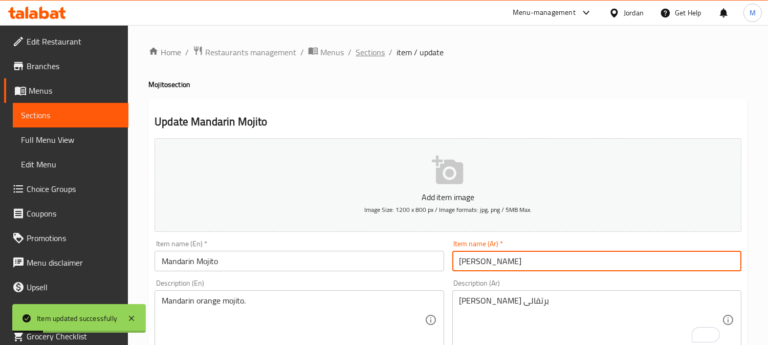
click at [375, 53] on span "Sections" at bounding box center [370, 52] width 29 height 12
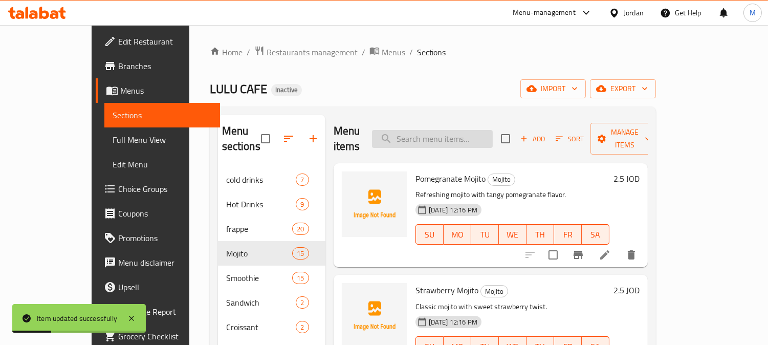
click at [438, 130] on input "search" at bounding box center [432, 139] width 121 height 18
paste input "Litchi Smoothie"
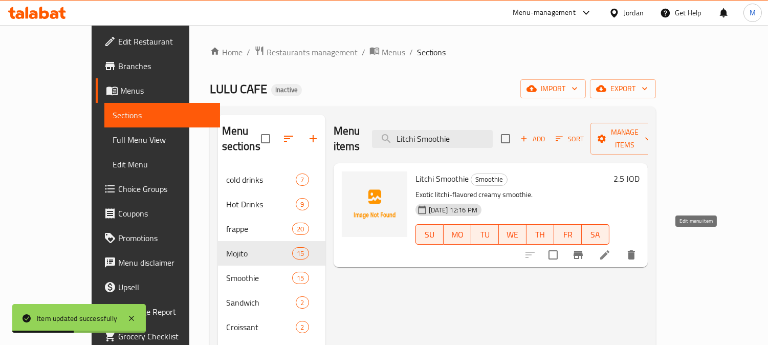
type input "Litchi Smoothie"
click at [609, 250] on icon at bounding box center [604, 254] width 9 height 9
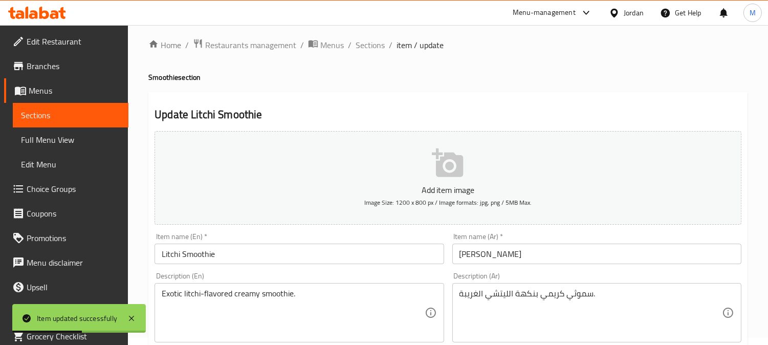
scroll to position [114, 0]
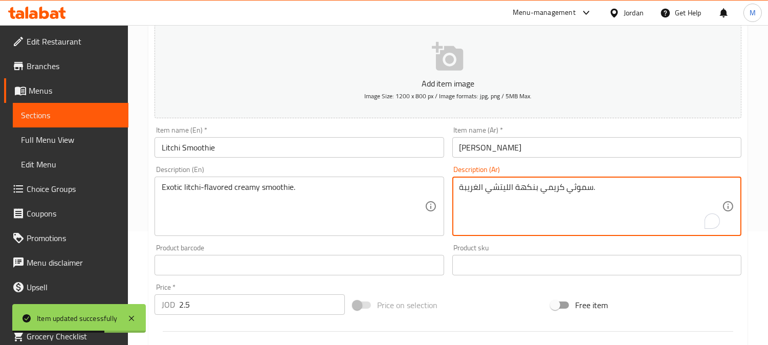
drag, startPoint x: 467, startPoint y: 188, endPoint x: 458, endPoint y: 187, distance: 9.3
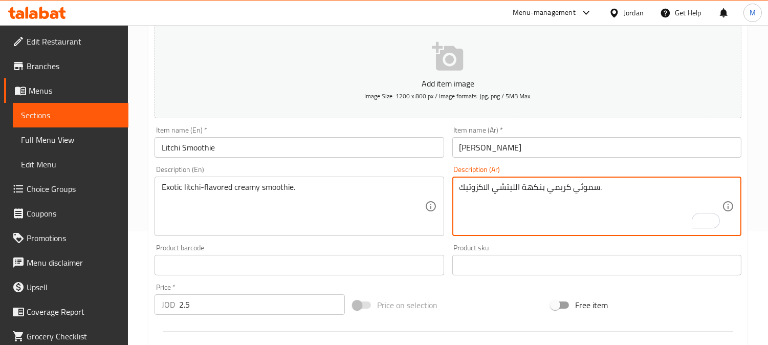
type textarea "سموثي كريمي بنكهة الليتشي الاكزوتيك."
click at [525, 145] on input "[PERSON_NAME]" at bounding box center [596, 147] width 289 height 20
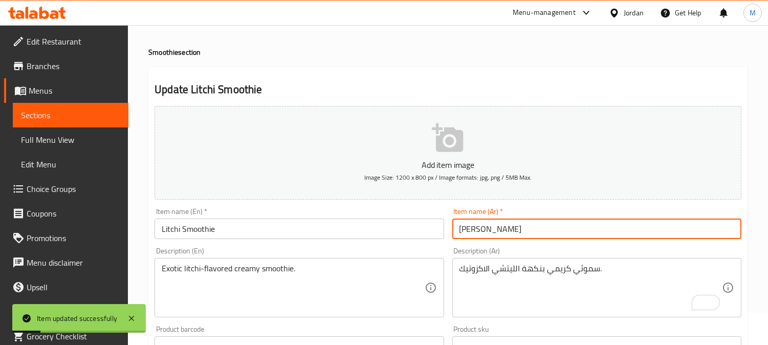
scroll to position [0, 0]
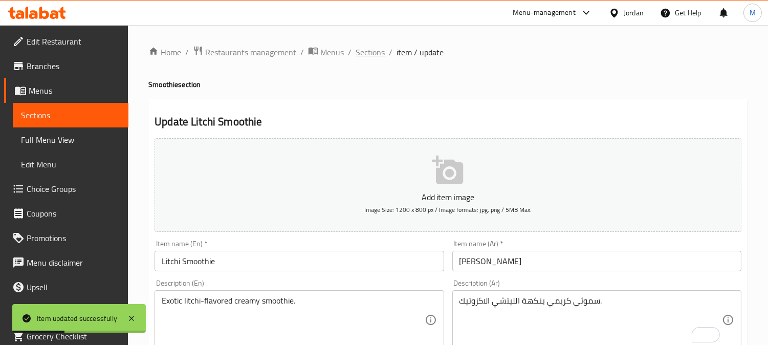
drag, startPoint x: 367, startPoint y: 57, endPoint x: 369, endPoint y: 51, distance: 6.0
click at [369, 51] on span "Sections" at bounding box center [370, 52] width 29 height 12
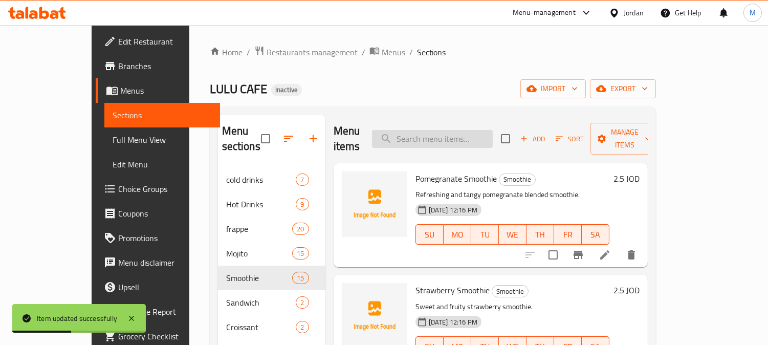
paste input "Passion Fruit Smoothie"
click at [492, 130] on input "Passion Fruit Smoothie" at bounding box center [432, 139] width 121 height 18
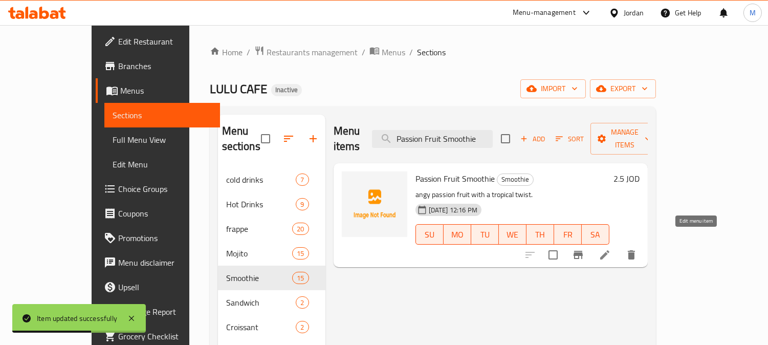
type input "Passion Fruit Smoothie"
click at [611, 249] on icon at bounding box center [605, 255] width 12 height 12
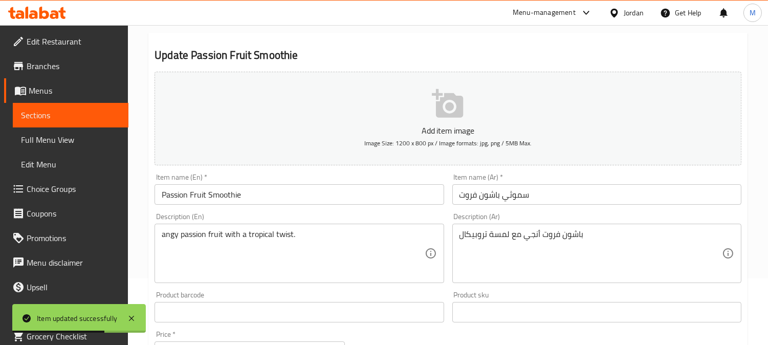
scroll to position [170, 0]
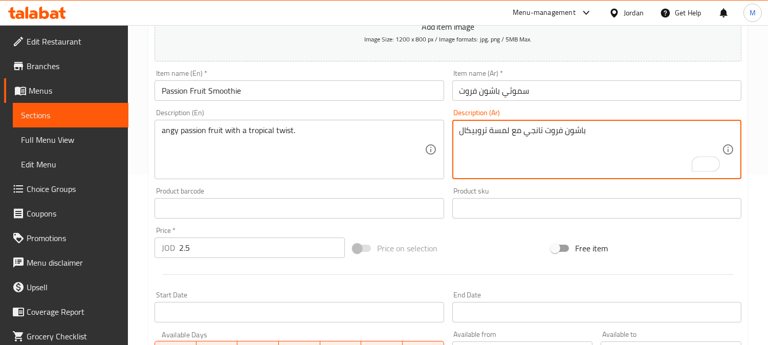
type textarea "باشون فروت تانجي مع لمسة تروبيكال"
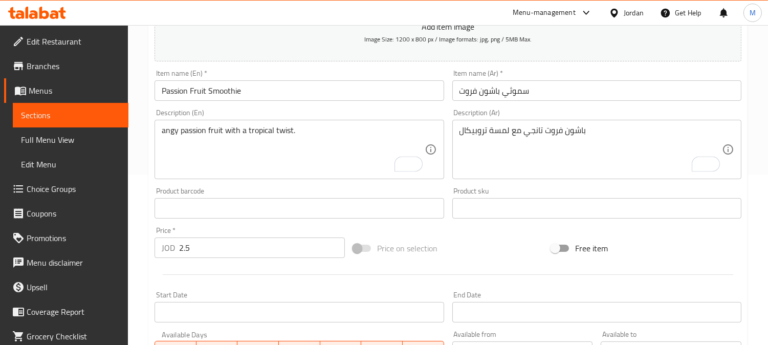
click at [161, 128] on div "angy passion fruit with a tropical twist. Description (En)" at bounding box center [299, 149] width 289 height 59
click at [158, 134] on div "angy passion fruit with a tropical twist. Description (En)" at bounding box center [299, 149] width 289 height 59
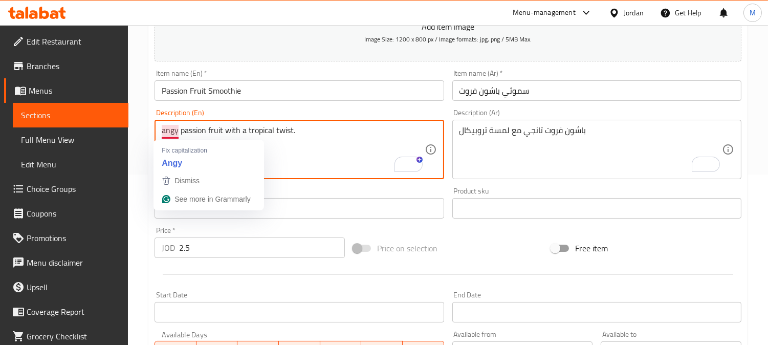
click at [161, 128] on div "angy passion fruit with a tropical twist. Description (En)" at bounding box center [299, 149] width 289 height 59
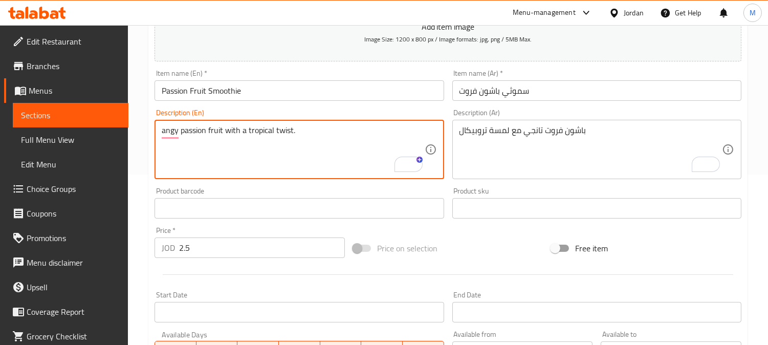
click at [165, 128] on textarea "angy passion fruit with a tropical twist." at bounding box center [293, 149] width 263 height 49
click at [162, 128] on textarea "angy passion fruit with a tropical twist." at bounding box center [293, 149] width 263 height 49
type textarea "Tangy passion fruit with a tropical twist."
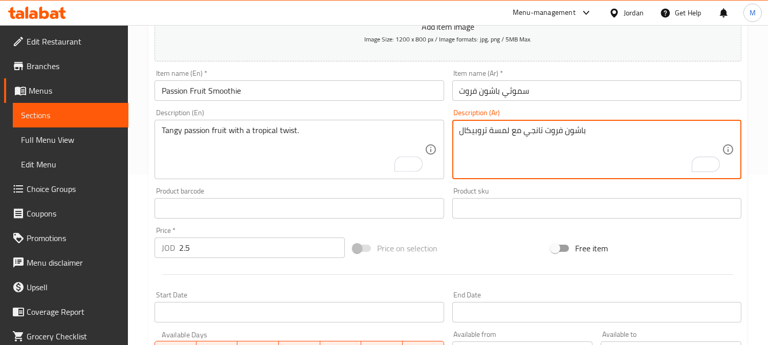
click at [507, 132] on textarea "باشون فروت تانجي مع لمسة تروبيكال" at bounding box center [591, 149] width 263 height 49
type textarea "باشون فروت تانجي مع [PERSON_NAME]"
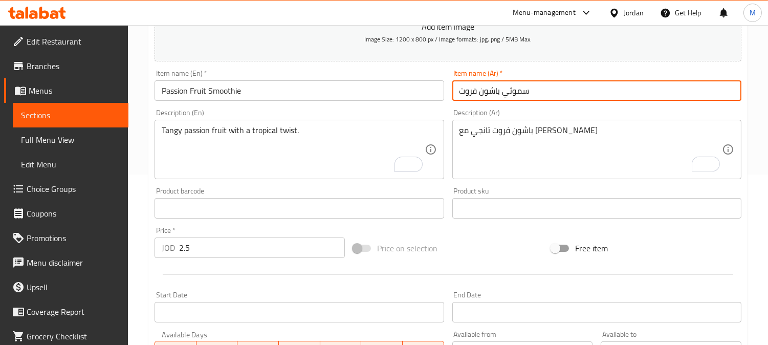
click at [572, 95] on input "سموثي باشون فروت" at bounding box center [596, 90] width 289 height 20
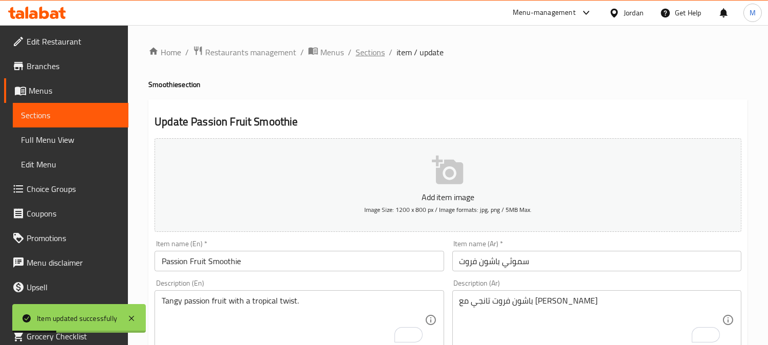
click at [371, 56] on span "Sections" at bounding box center [370, 52] width 29 height 12
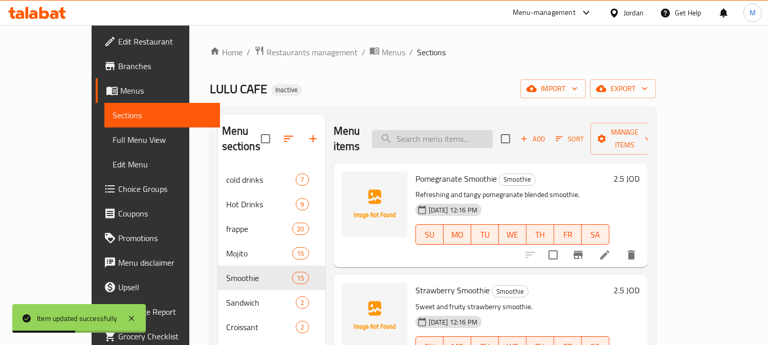
click at [461, 130] on input "search" at bounding box center [432, 139] width 121 height 18
paste input "Lemon Smoothie"
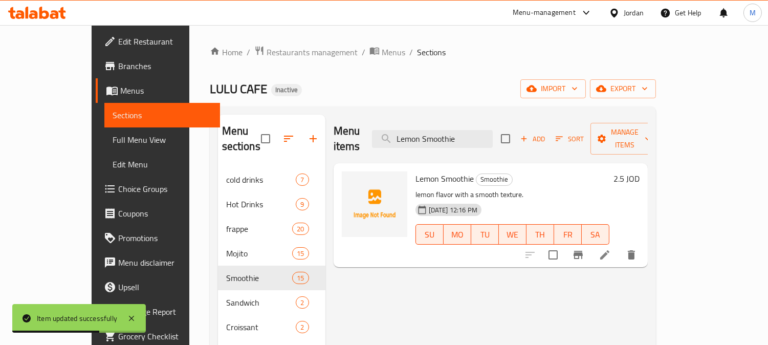
type input "Lemon Smoothie"
click at [619, 246] on li at bounding box center [605, 255] width 29 height 18
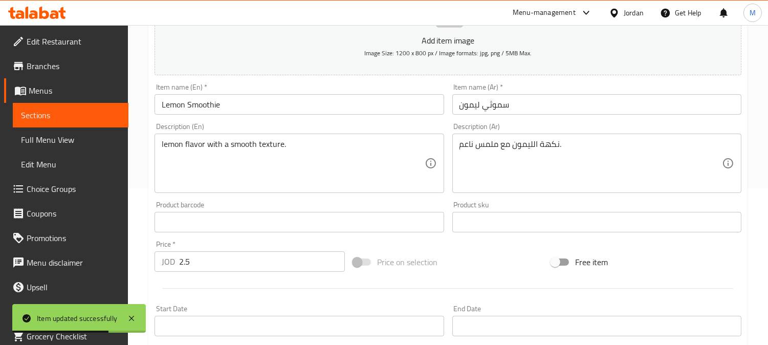
scroll to position [170, 0]
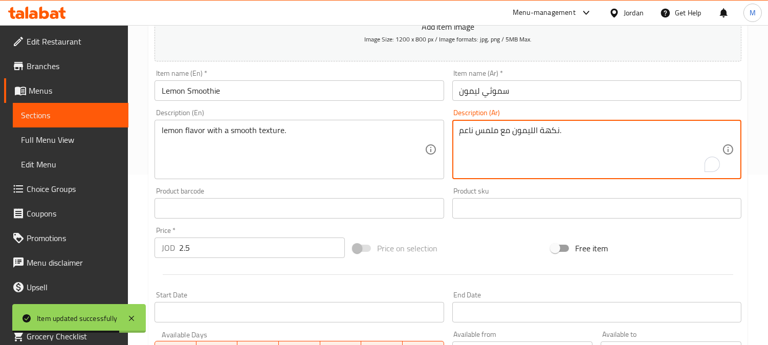
click at [488, 129] on textarea "نكهة الليمون مع ملمس ناعم." at bounding box center [591, 149] width 263 height 49
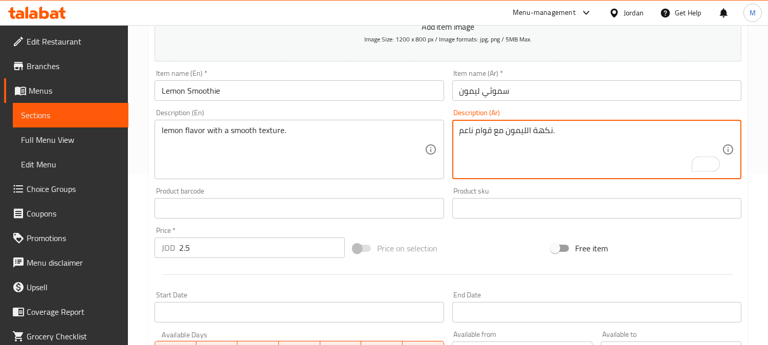
type textarea "نكهة الليمون مع قوام ناعم."
click at [568, 85] on input "سموثي ليمون" at bounding box center [596, 90] width 289 height 20
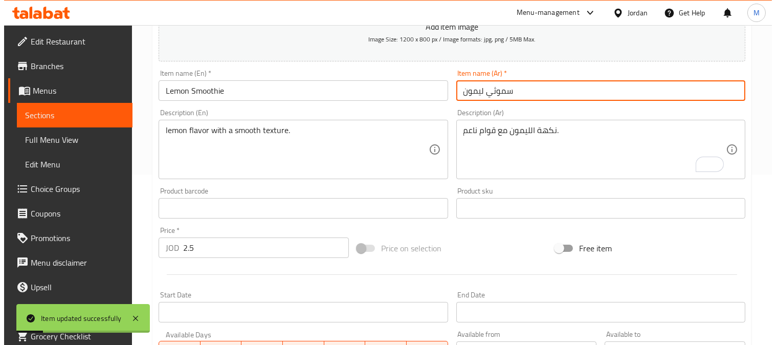
scroll to position [0, 0]
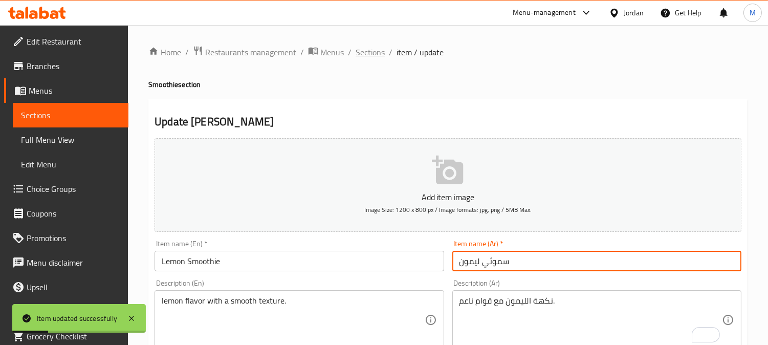
click at [356, 48] on span "Sections" at bounding box center [370, 52] width 29 height 12
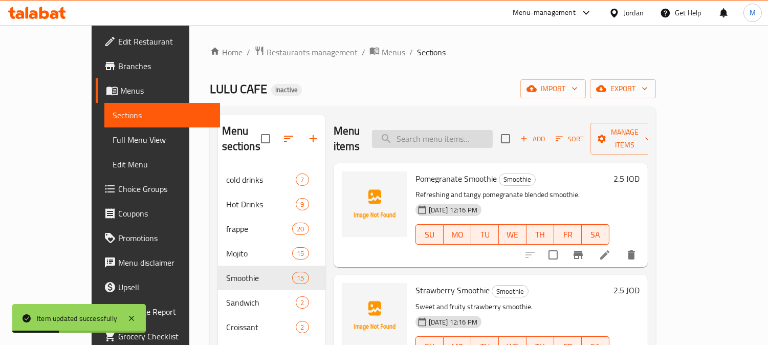
click at [442, 130] on input "search" at bounding box center [432, 139] width 121 height 18
paste input "Mandarin Smoothie"
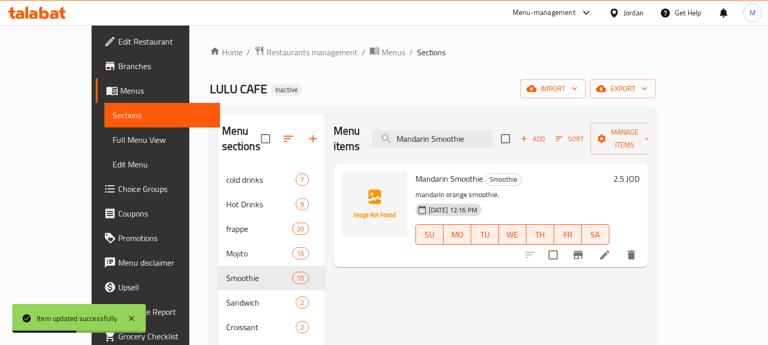
type input "Mandarin Smoothie"
click at [611, 249] on icon at bounding box center [605, 255] width 12 height 12
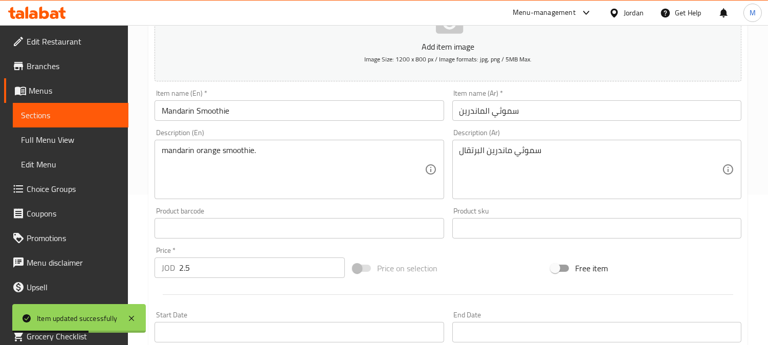
scroll to position [170, 0]
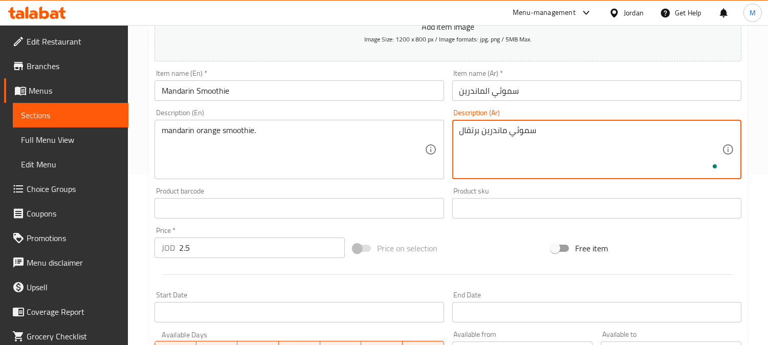
click at [558, 128] on textarea "سموثي ماندرين برتقال" at bounding box center [591, 149] width 263 height 49
type textarea "سموثي [PERSON_NAME]"
click at [558, 91] on input "سموثي الماندرين" at bounding box center [596, 90] width 289 height 20
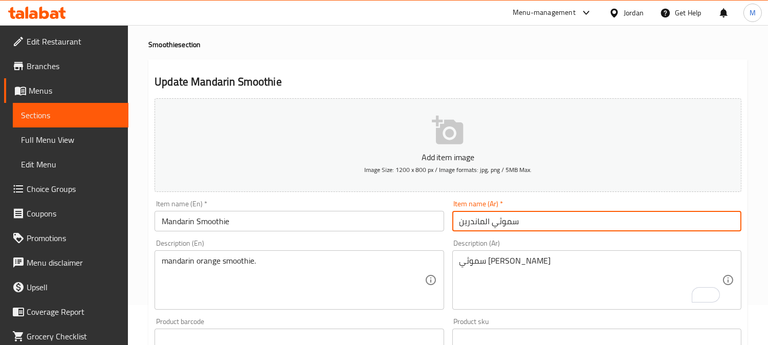
scroll to position [0, 0]
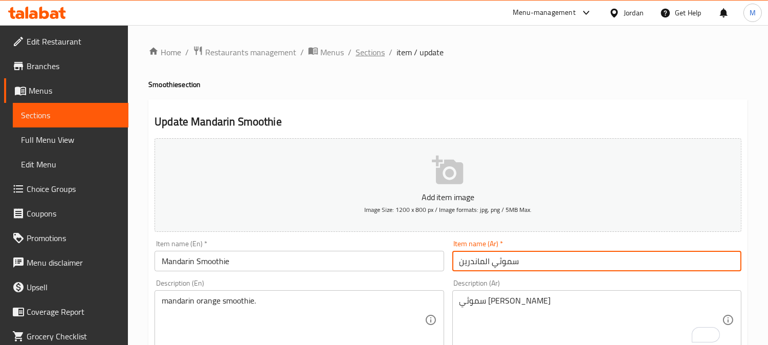
click at [366, 47] on span "Sections" at bounding box center [370, 52] width 29 height 12
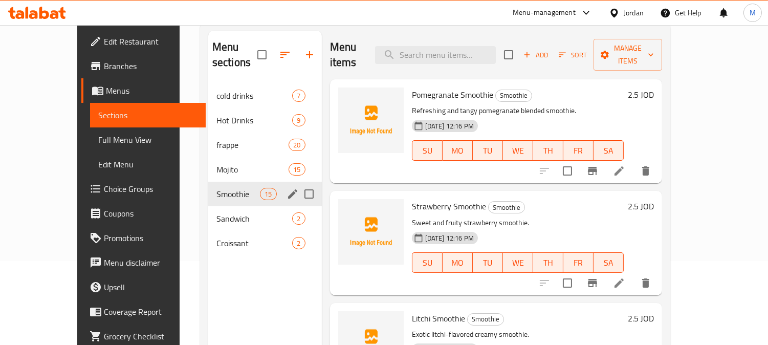
scroll to position [143, 0]
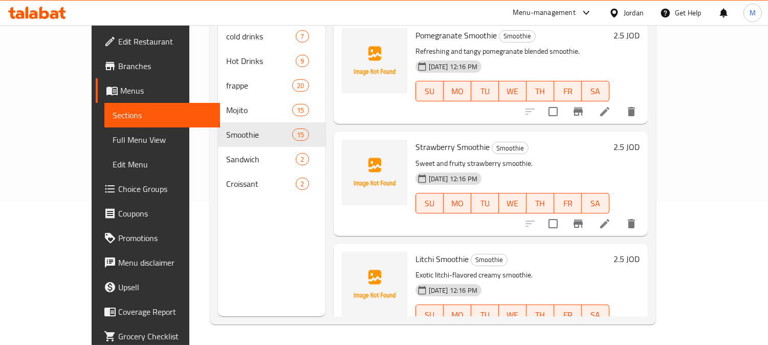
click at [113, 134] on span "Full Menu View" at bounding box center [162, 140] width 99 height 12
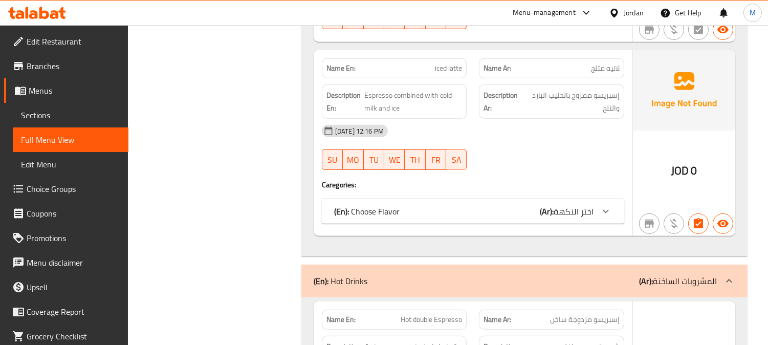
scroll to position [1053, 0]
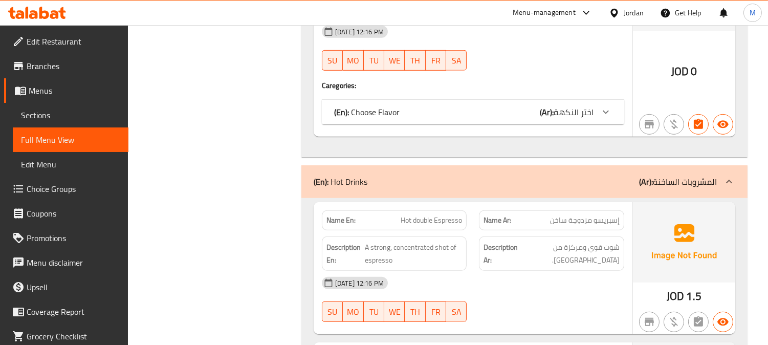
click at [58, 106] on link "Sections" at bounding box center [71, 115] width 116 height 25
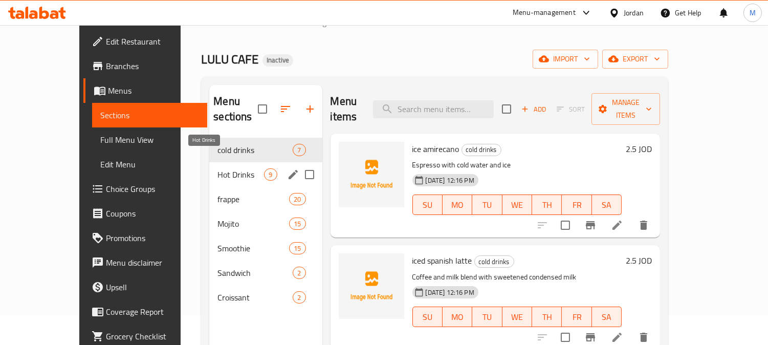
scroll to position [29, 0]
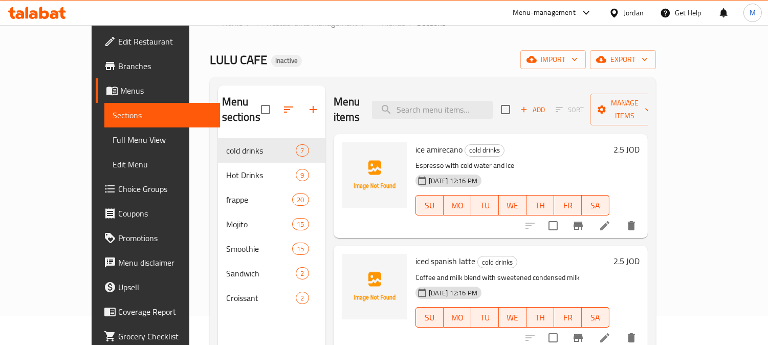
click at [621, 11] on div at bounding box center [616, 12] width 15 height 11
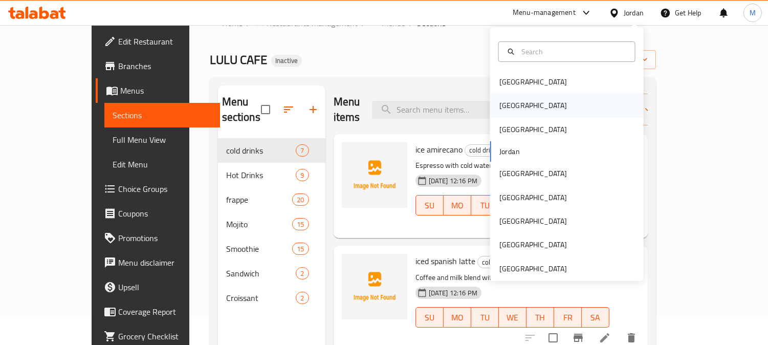
click at [512, 101] on div "Egypt" at bounding box center [533, 106] width 84 height 24
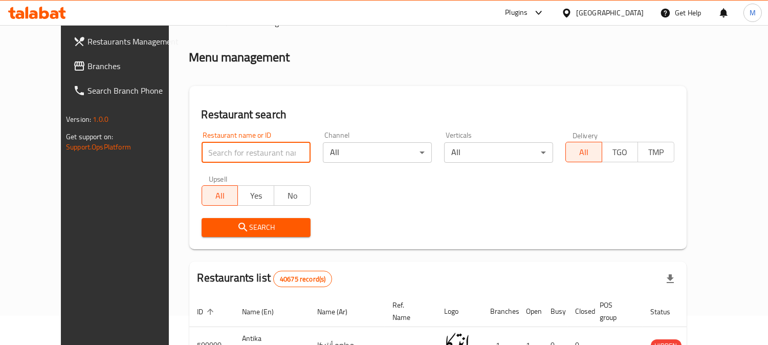
click at [247, 143] on input "search" at bounding box center [256, 152] width 109 height 20
paste input "مطعم ولعه"
type input "مطعم ولعه"
click button "Search" at bounding box center [256, 227] width 109 height 19
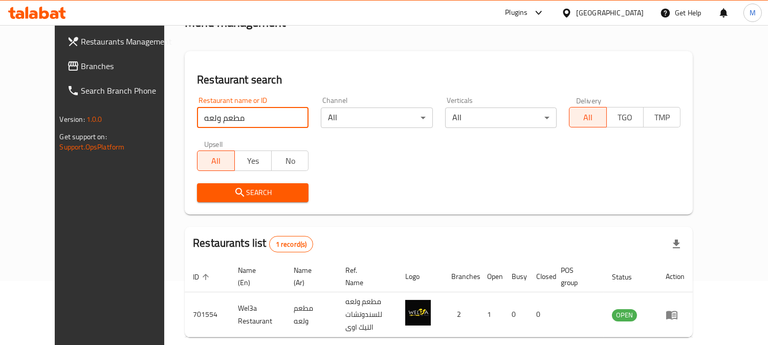
scroll to position [103, 0]
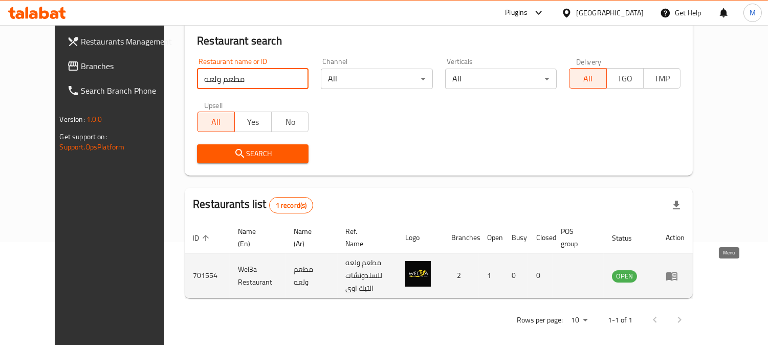
click at [678, 270] on icon "enhanced table" at bounding box center [672, 276] width 12 height 12
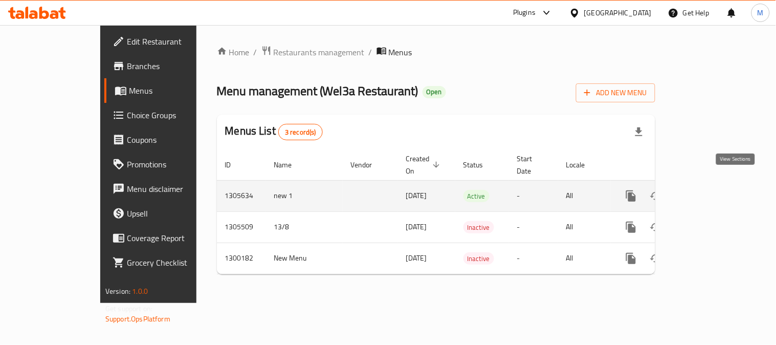
click at [710, 191] on icon "enhanced table" at bounding box center [705, 195] width 9 height 9
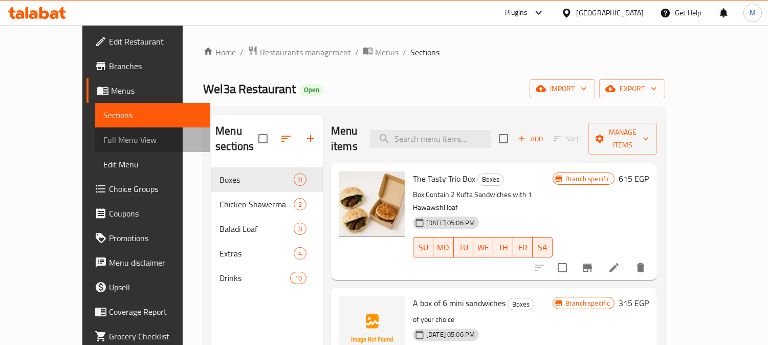
click at [103, 136] on span "Full Menu View" at bounding box center [152, 140] width 99 height 12
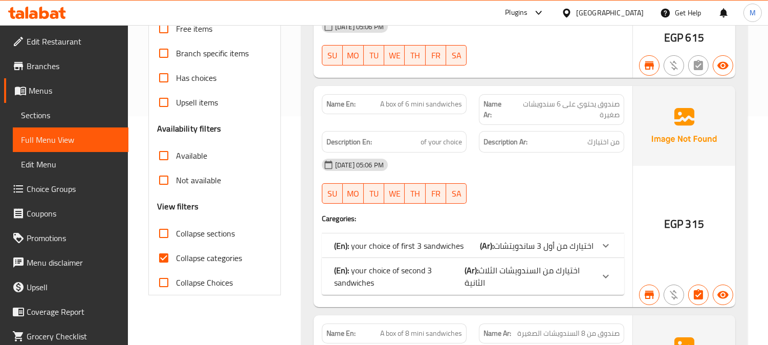
scroll to position [284, 0]
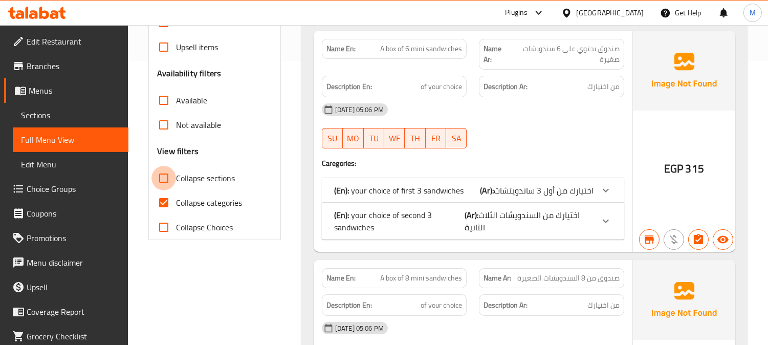
click at [166, 178] on input "Collapse sections" at bounding box center [163, 178] width 25 height 25
checkbox input "true"
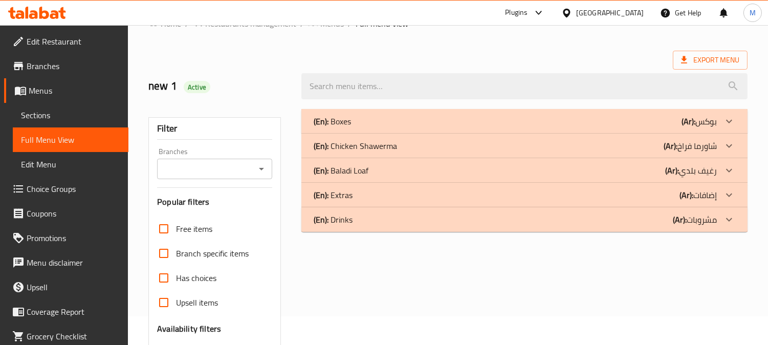
scroll to position [200, 0]
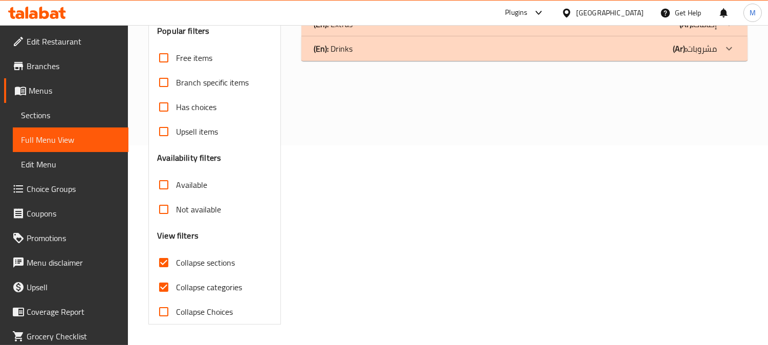
click at [166, 288] on input "Collapse categories" at bounding box center [163, 287] width 25 height 25
checkbox input "false"
click at [165, 259] on input "Collapse sections" at bounding box center [163, 262] width 25 height 25
checkbox input "false"
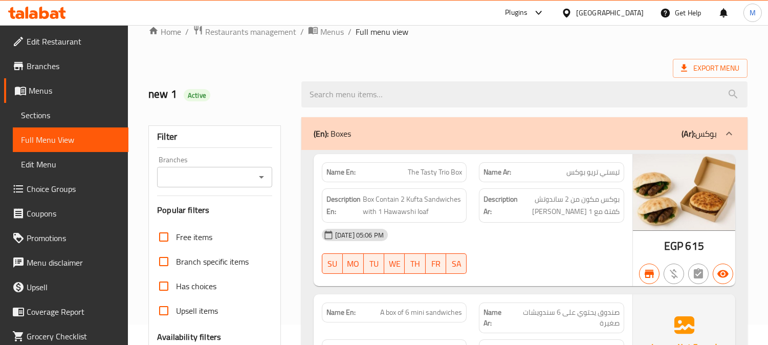
scroll to position [0, 0]
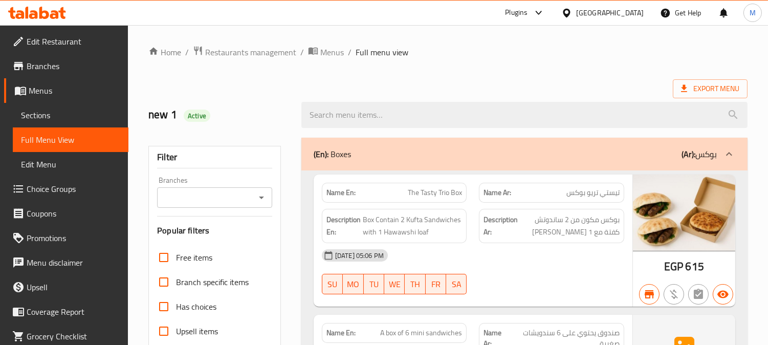
click at [241, 195] on input "Branches" at bounding box center [206, 197] width 92 height 14
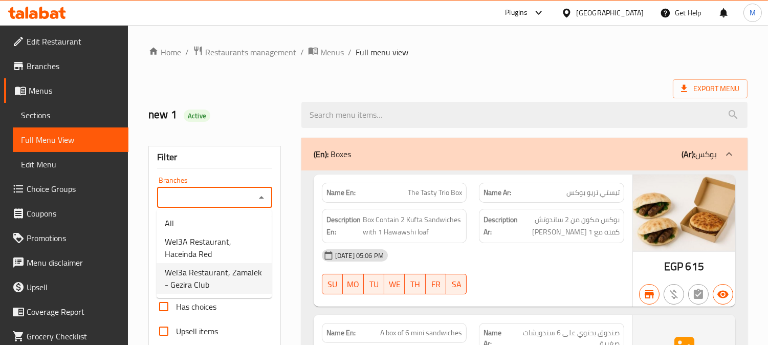
click at [247, 278] on span "Wel3a Restaurant, Zamalek - Gezira Club" at bounding box center [214, 278] width 99 height 25
type input "Wel3a Restaurant, Zamalek - Gezira Club"
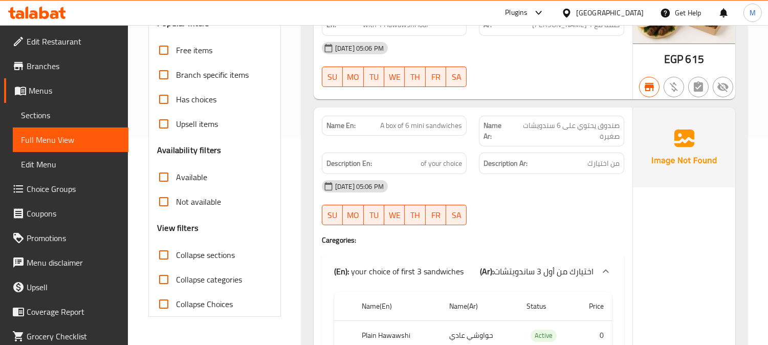
scroll to position [284, 0]
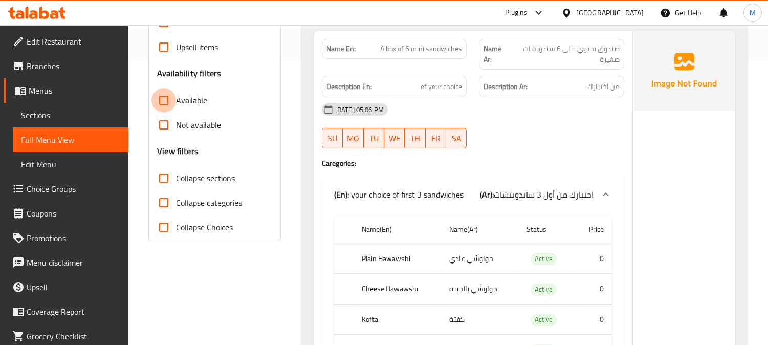
click at [161, 95] on input "Available" at bounding box center [163, 100] width 25 height 25
checkbox input "true"
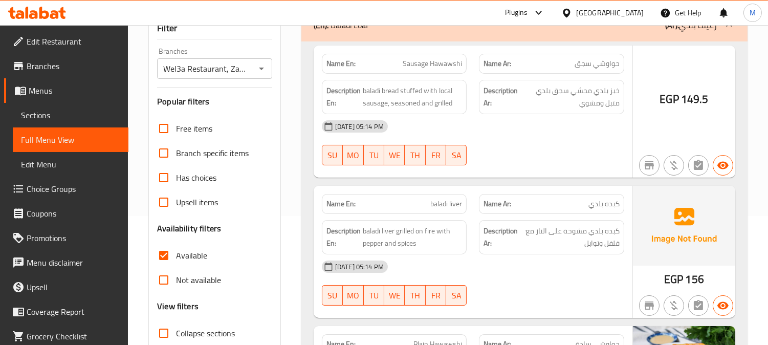
scroll to position [114, 0]
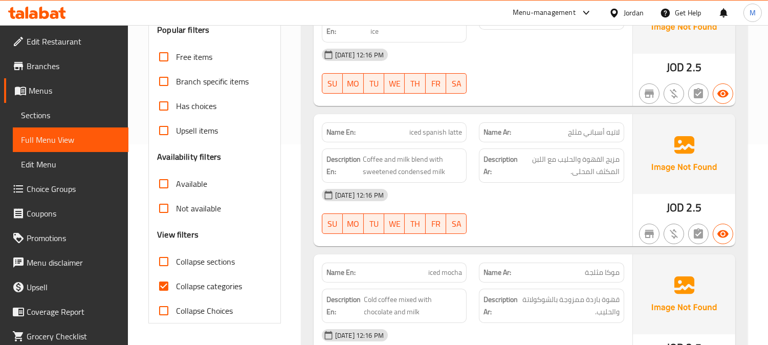
scroll to position [227, 0]
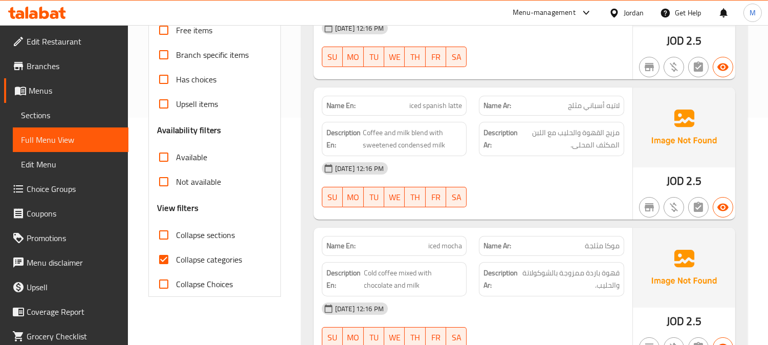
click at [165, 229] on input "Collapse sections" at bounding box center [163, 235] width 25 height 25
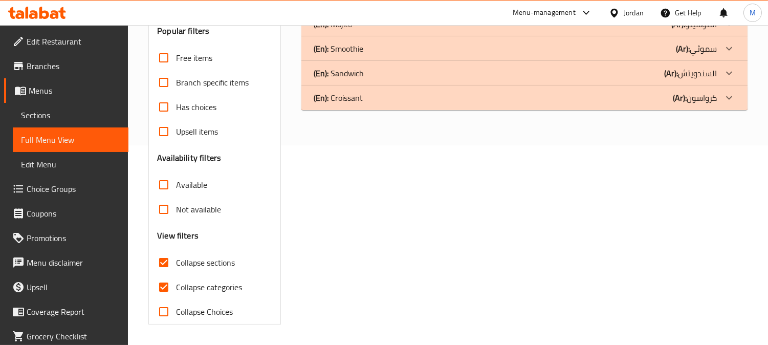
scroll to position [200, 0]
click at [167, 257] on input "Collapse sections" at bounding box center [163, 262] width 25 height 25
checkbox input "false"
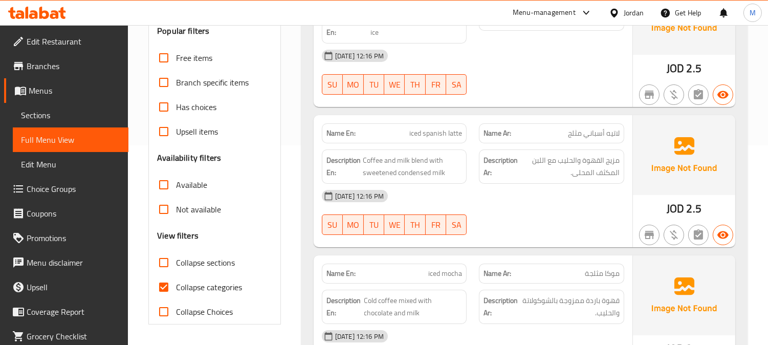
click at [167, 299] on input "Collapse Choices" at bounding box center [163, 311] width 25 height 25
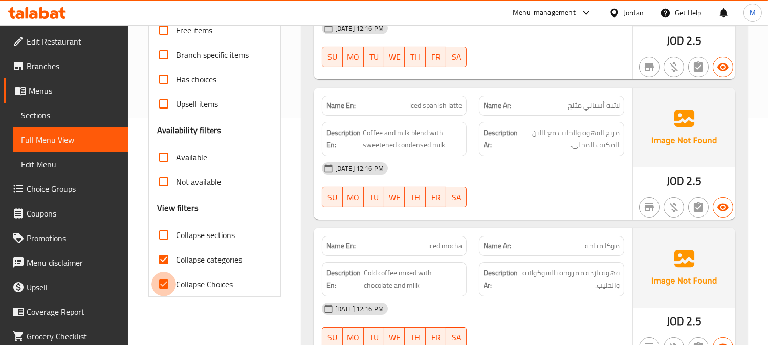
click at [166, 284] on input "Collapse Choices" at bounding box center [163, 284] width 25 height 25
checkbox input "false"
click at [163, 252] on input "Collapse categories" at bounding box center [163, 259] width 25 height 25
checkbox input "false"
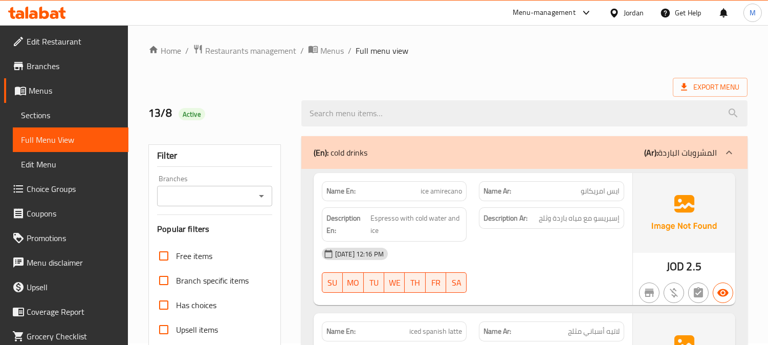
scroll to position [0, 0]
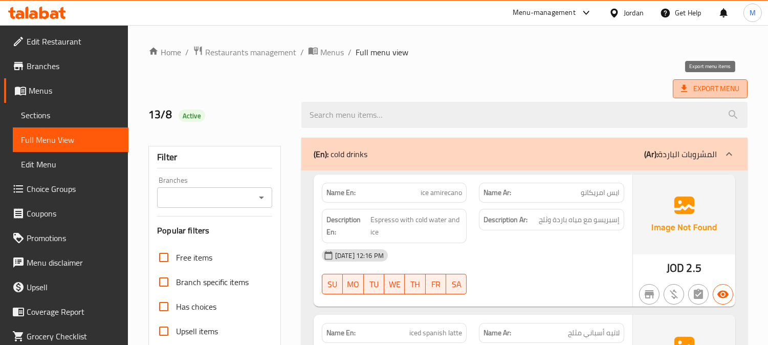
click at [690, 88] on span "Export Menu" at bounding box center [710, 88] width 58 height 13
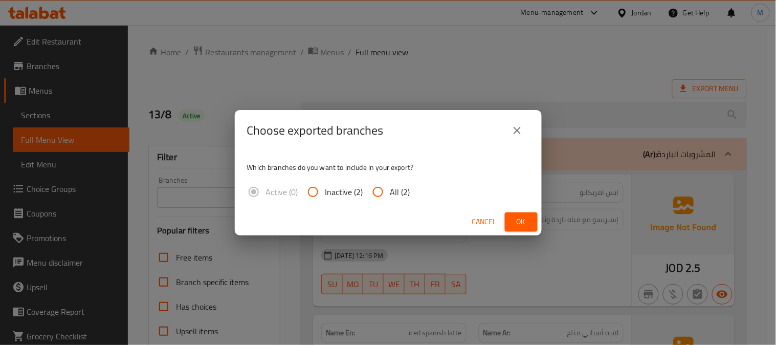
click at [376, 193] on input "All (2)" at bounding box center [378, 192] width 25 height 25
radio input "true"
click at [521, 223] on span "Ok" at bounding box center [521, 221] width 16 height 13
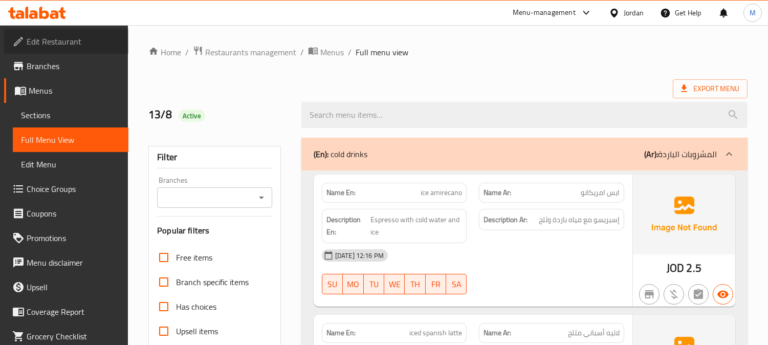
drag, startPoint x: 75, startPoint y: 44, endPoint x: 33, endPoint y: 43, distance: 42.0
click at [33, 43] on span "Edit Restaurant" at bounding box center [74, 41] width 94 height 12
